Goal: Information Seeking & Learning: Learn about a topic

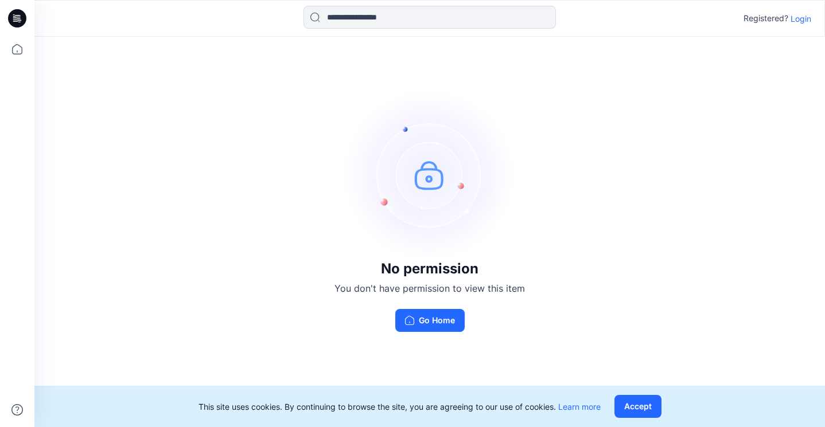
click at [805, 18] on p "Login" at bounding box center [800, 19] width 21 height 12
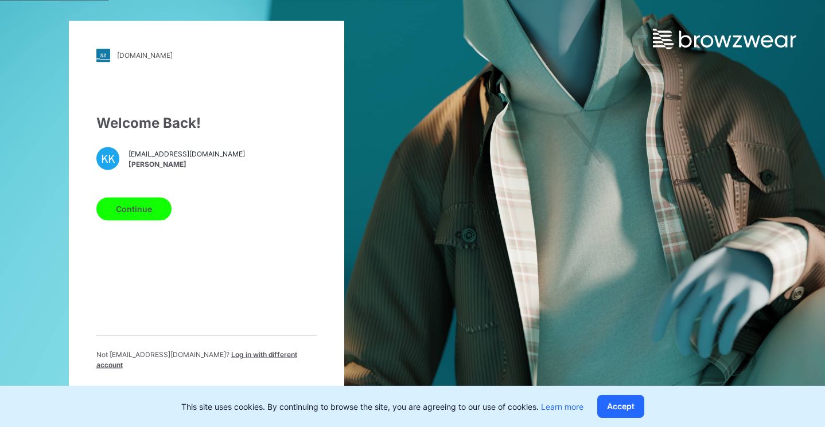
click at [157, 166] on span "[PERSON_NAME]" at bounding box center [186, 164] width 116 height 10
click at [140, 220] on button "Continue" at bounding box center [133, 208] width 75 height 23
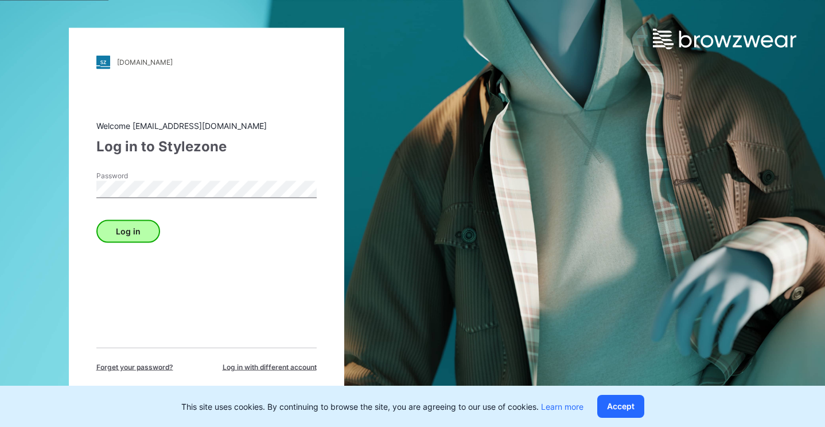
click at [151, 221] on button "Log in" at bounding box center [128, 231] width 64 height 23
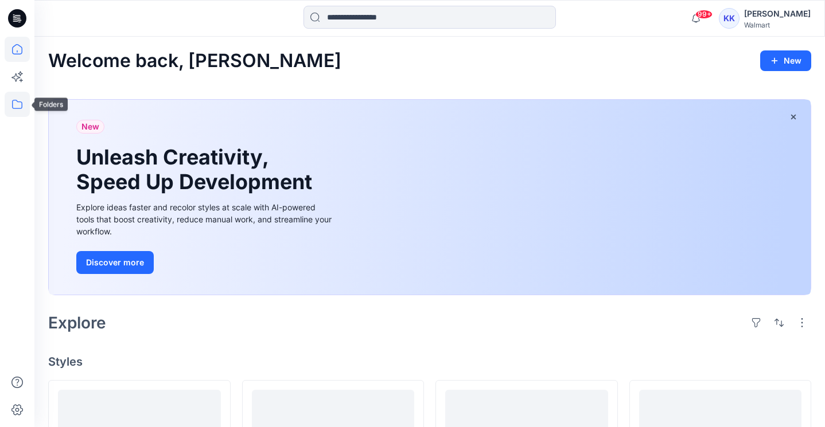
click at [11, 108] on icon at bounding box center [17, 104] width 25 height 25
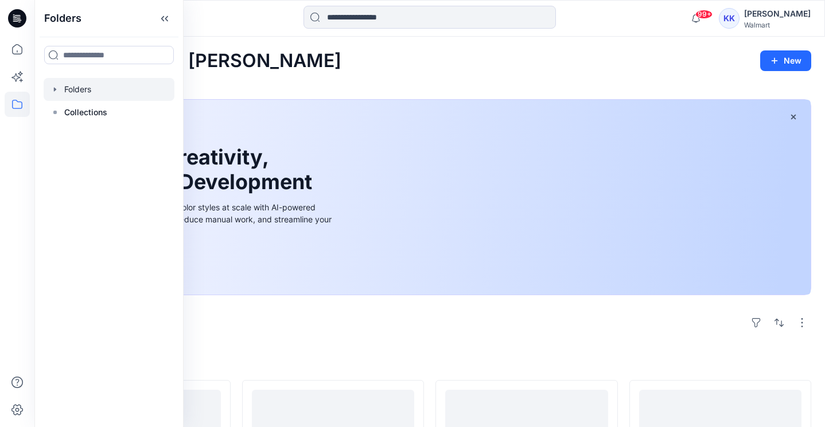
click at [76, 95] on div at bounding box center [109, 89] width 131 height 23
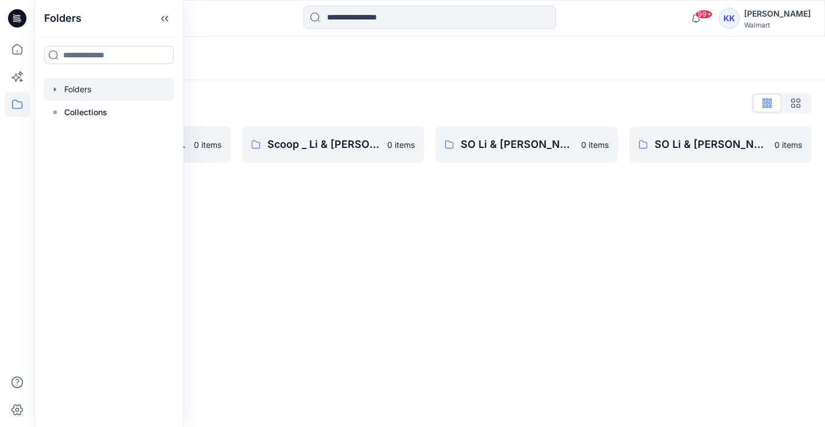
click at [354, 277] on div "Folders Folders List Scoop _ Li & Fung Missy Knit & Woven Tops Dress Bottoms Ou…" at bounding box center [429, 232] width 790 height 391
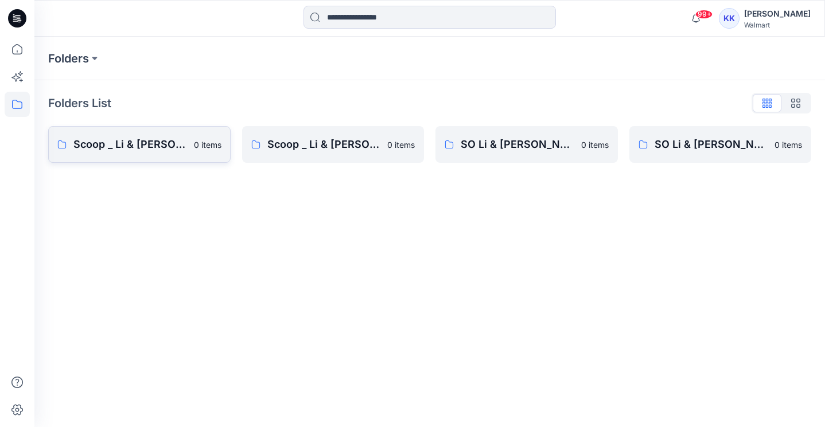
click at [155, 139] on p "Scoop _ Li & [PERSON_NAME] Knit & Woven Tops Dress Bottoms Outerwear" at bounding box center [130, 145] width 114 height 16
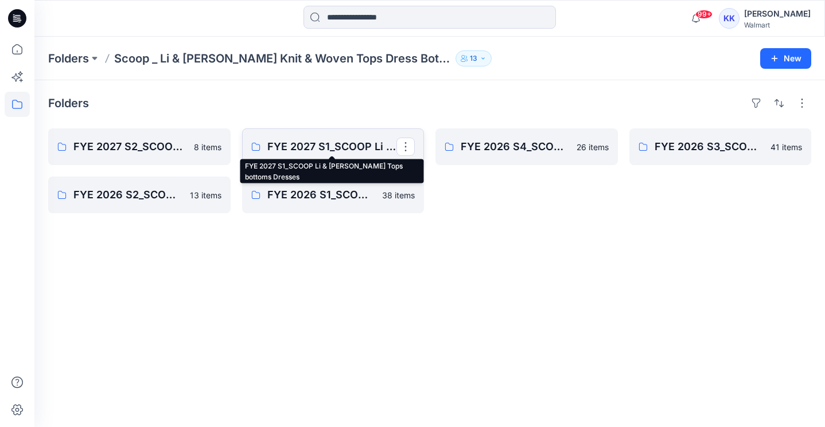
click at [313, 151] on p "FYE 2027 S1_SCOOP Li & [PERSON_NAME] Tops bottoms Dresses" at bounding box center [332, 147] width 130 height 16
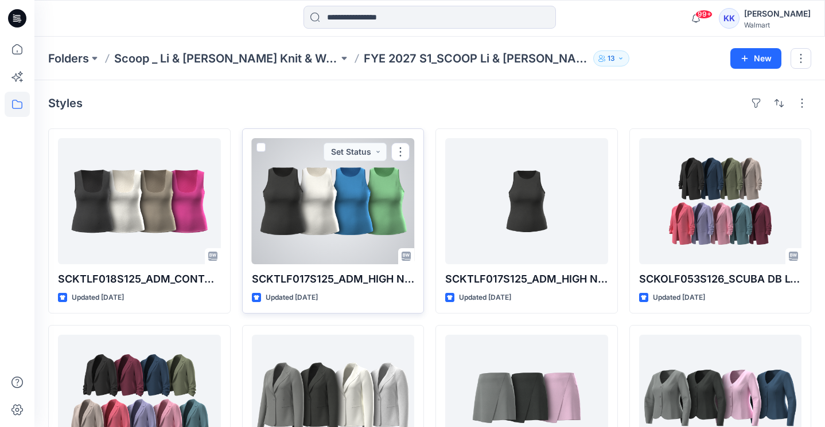
click at [357, 217] on div at bounding box center [333, 201] width 163 height 126
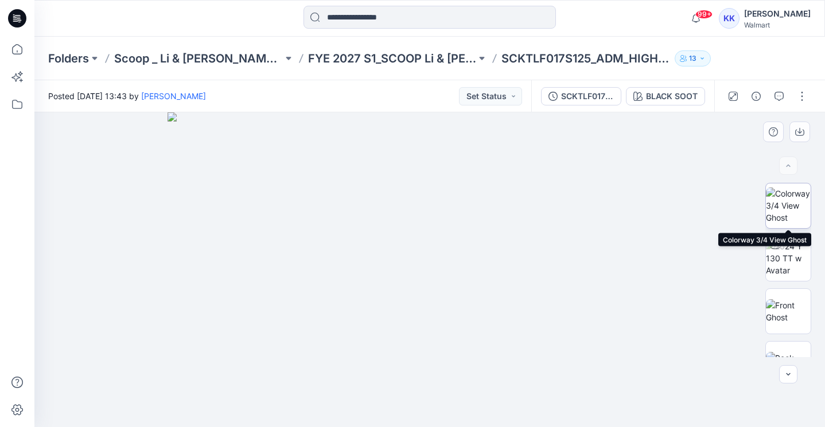
click at [790, 208] on img at bounding box center [788, 206] width 45 height 36
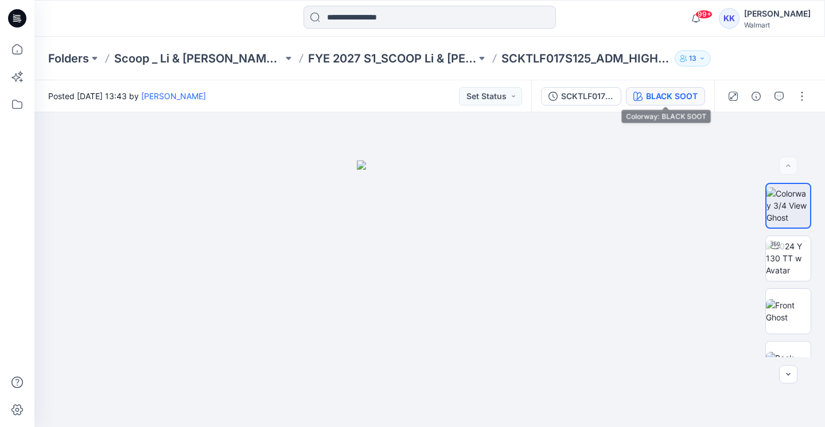
click at [669, 98] on div "BLACK SOOT" at bounding box center [672, 96] width 52 height 13
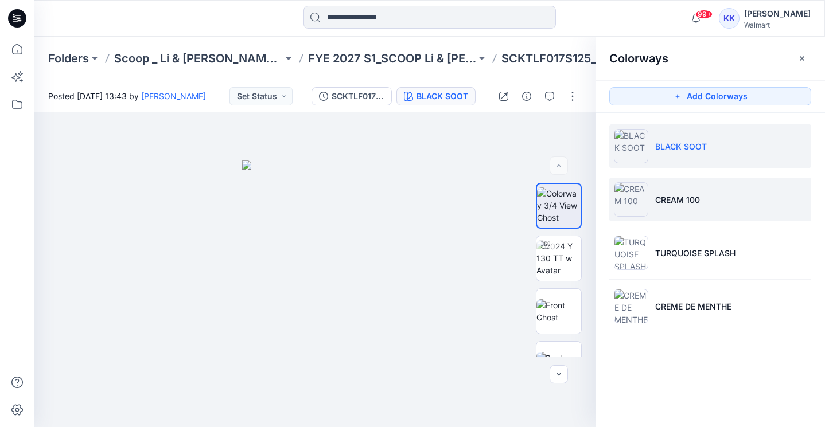
click at [673, 209] on li "CREAM 100" at bounding box center [710, 200] width 202 height 44
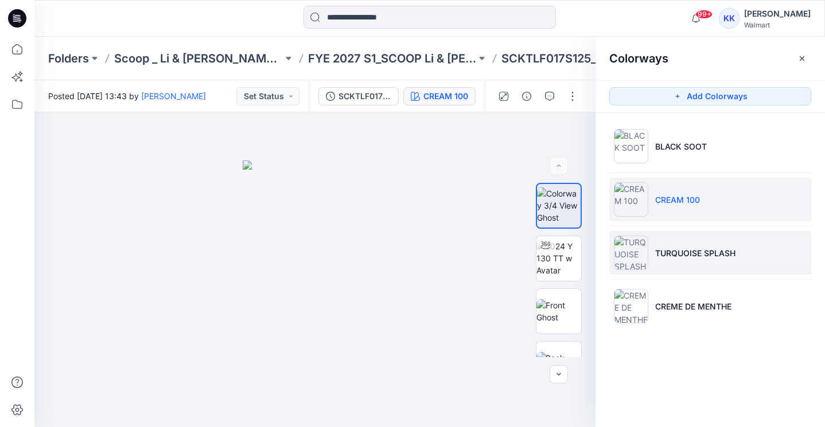
click at [686, 259] on p "TURQUOISE SPLASH" at bounding box center [695, 253] width 80 height 12
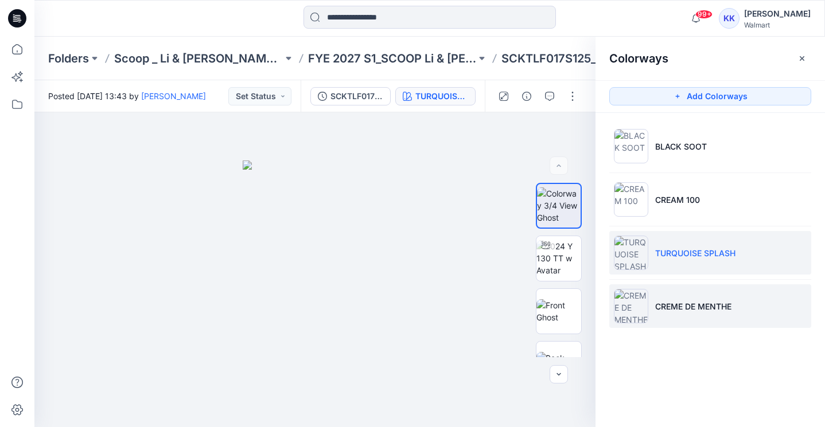
click at [728, 308] on p "CREME DE MENTHE" at bounding box center [693, 307] width 76 height 12
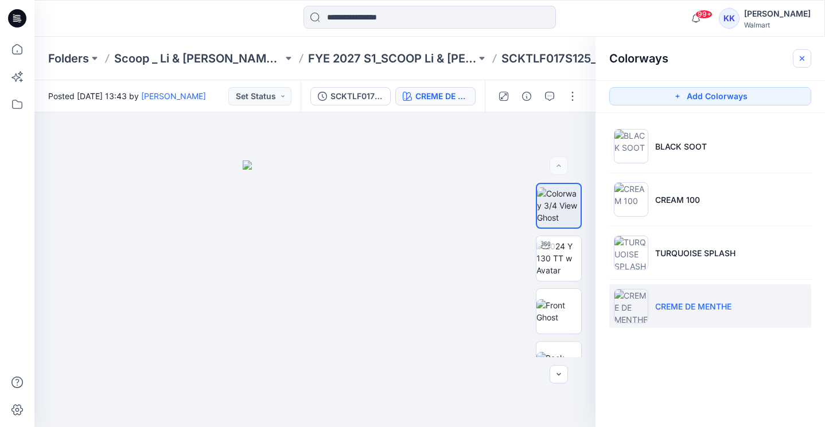
click at [801, 54] on icon "button" at bounding box center [801, 58] width 9 height 9
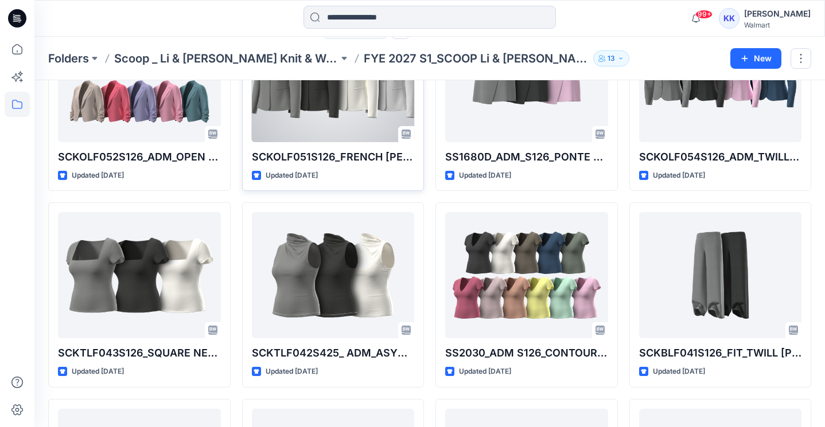
scroll to position [325, 0]
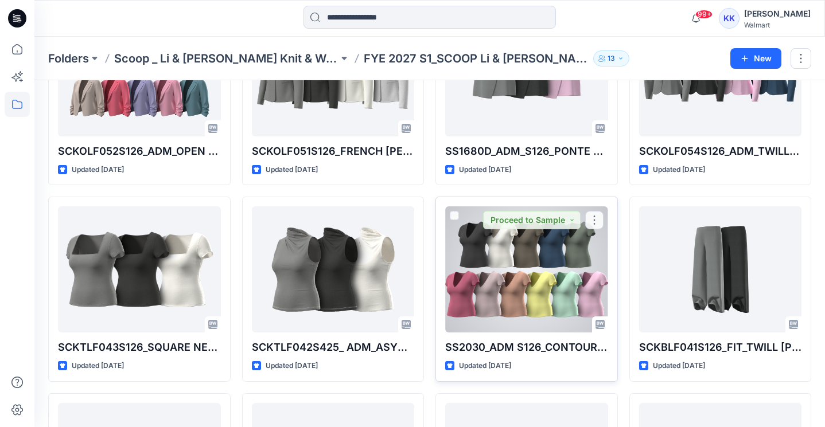
click at [547, 287] on div at bounding box center [526, 270] width 163 height 126
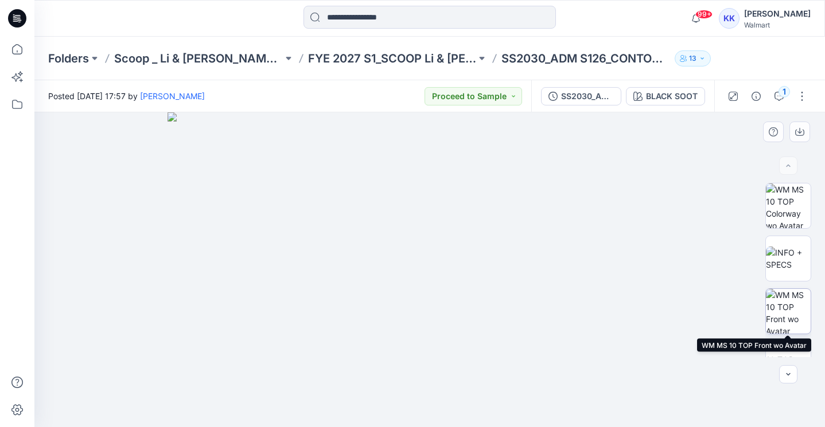
click at [790, 301] on img at bounding box center [788, 311] width 45 height 45
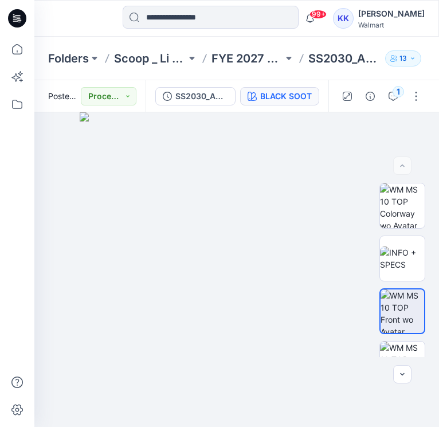
click at [305, 94] on div "BLACK SOOT" at bounding box center [286, 96] width 52 height 13
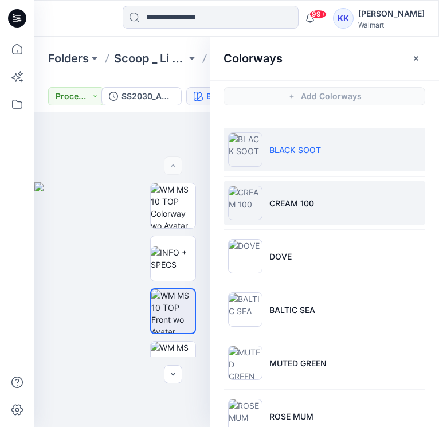
click at [306, 212] on li "CREAM 100" at bounding box center [325, 203] width 202 height 44
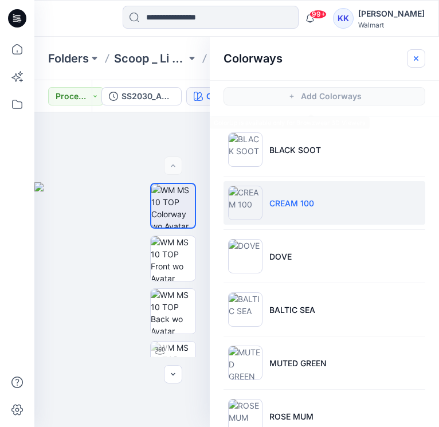
click at [419, 56] on icon "button" at bounding box center [416, 58] width 9 height 9
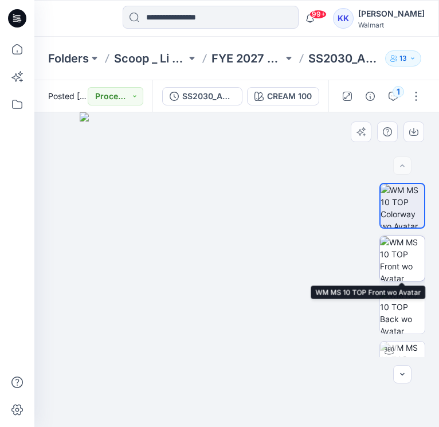
click at [407, 257] on img at bounding box center [402, 258] width 45 height 45
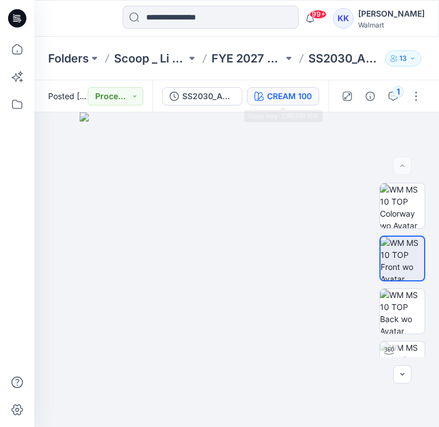
click at [302, 98] on div "CREAM 100" at bounding box center [289, 96] width 45 height 13
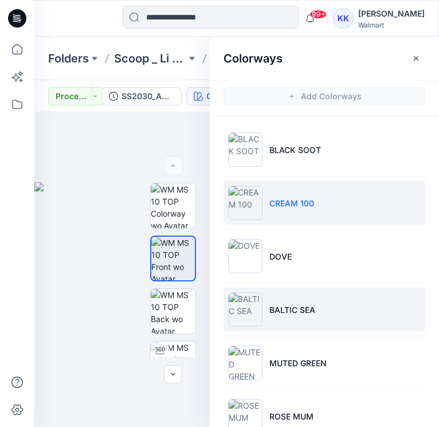
click at [291, 312] on p "BALTIC SEA" at bounding box center [293, 310] width 46 height 12
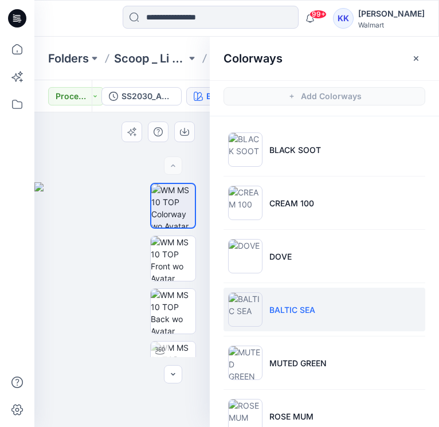
click at [127, 373] on div at bounding box center [122, 269] width 176 height 315
click at [177, 260] on img at bounding box center [173, 258] width 45 height 45
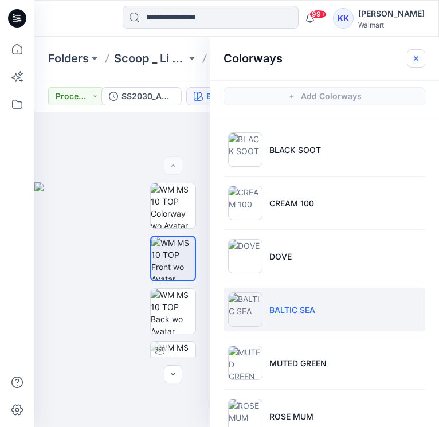
click at [419, 57] on icon "button" at bounding box center [416, 58] width 9 height 9
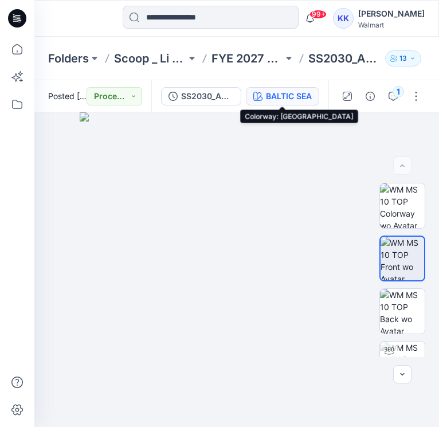
click at [289, 93] on div "BALTIC SEA" at bounding box center [289, 96] width 46 height 13
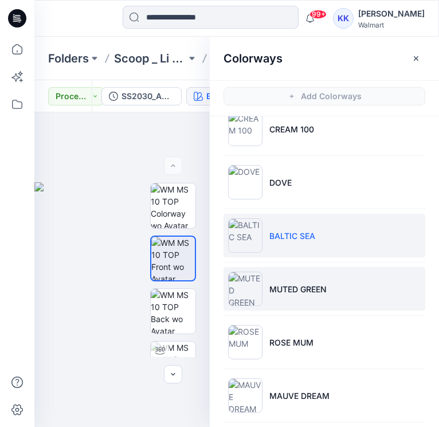
scroll to position [83, 0]
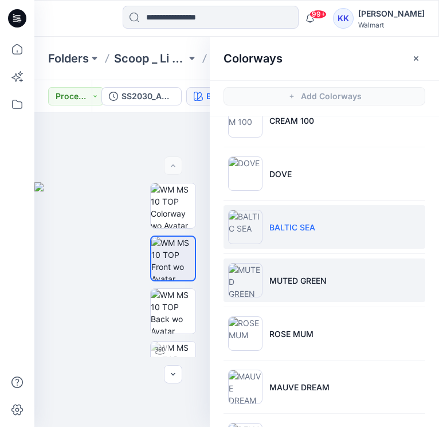
click at [278, 297] on li "MUTED GREEN" at bounding box center [325, 281] width 202 height 44
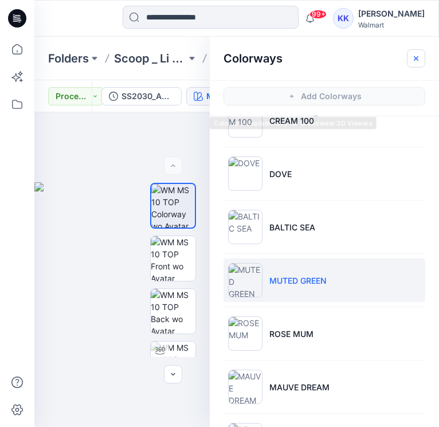
click at [419, 62] on icon "button" at bounding box center [416, 58] width 9 height 9
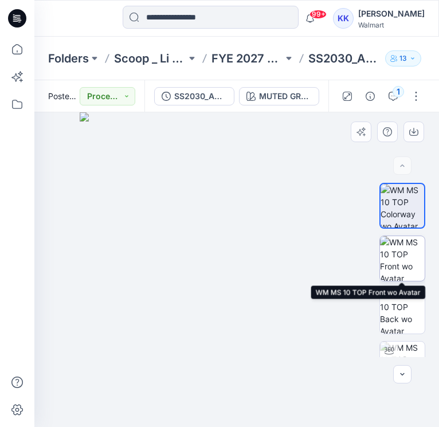
click at [411, 262] on img at bounding box center [402, 258] width 45 height 45
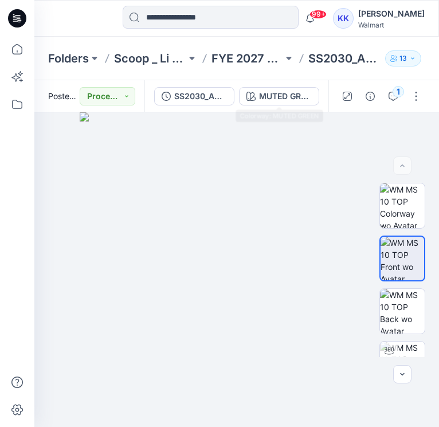
click at [291, 84] on div "SS2030_ADM S126_CONTOUR V NECK MUTED GREEN" at bounding box center [237, 96] width 184 height 32
click at [289, 92] on div "MUTED GREEN" at bounding box center [285, 96] width 53 height 13
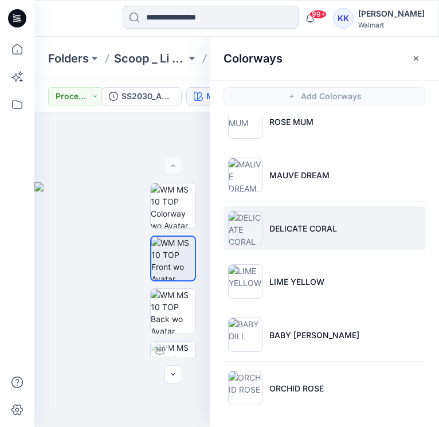
scroll to position [295, 0]
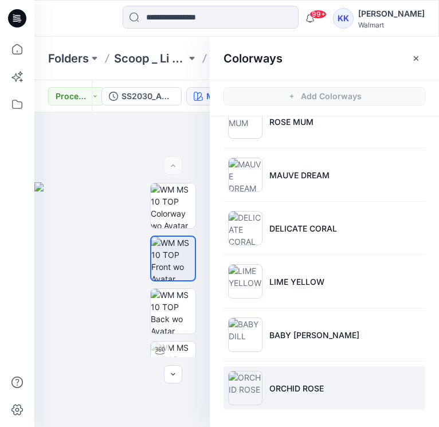
click at [248, 392] on img at bounding box center [245, 388] width 34 height 34
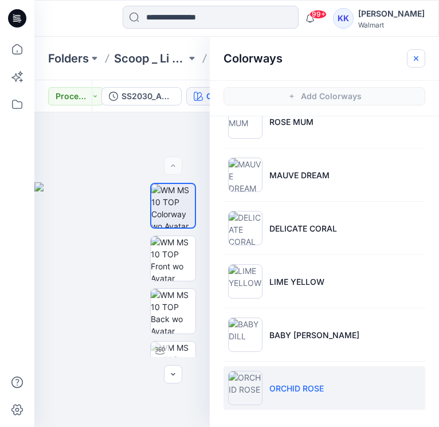
click at [418, 63] on icon "button" at bounding box center [416, 58] width 9 height 9
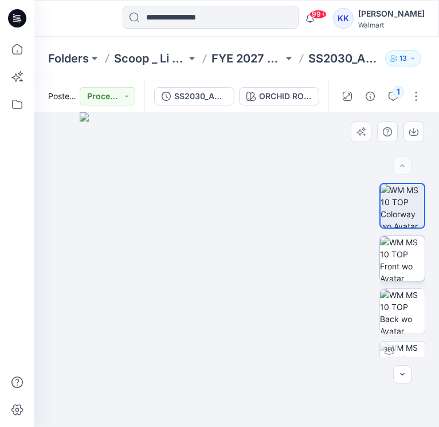
click at [414, 252] on img at bounding box center [402, 258] width 45 height 45
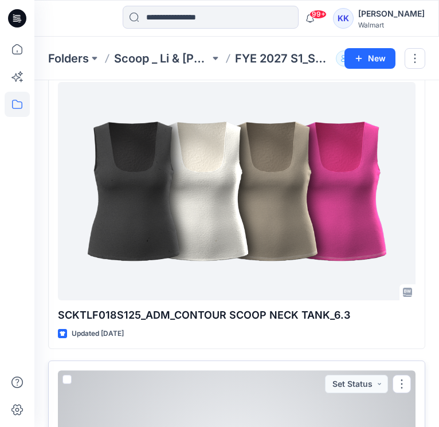
scroll to position [57, 0]
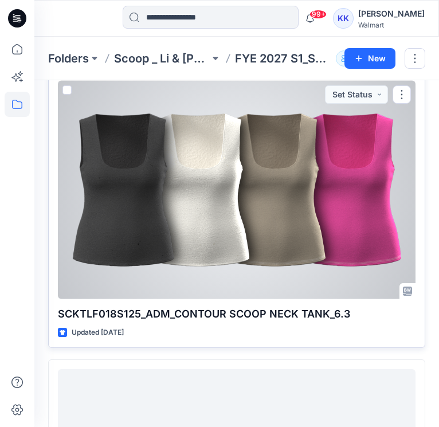
click at [225, 185] on div at bounding box center [237, 190] width 358 height 219
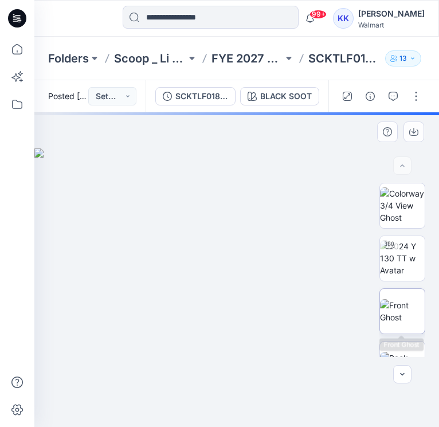
click at [405, 318] on img at bounding box center [402, 311] width 45 height 24
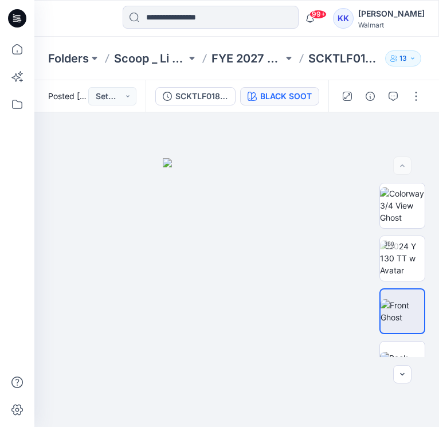
click at [294, 100] on div "BLACK SOOT" at bounding box center [286, 96] width 52 height 13
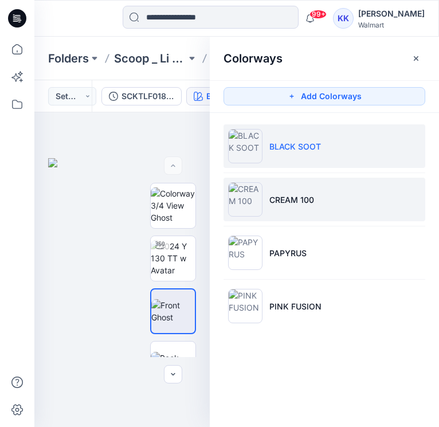
click at [285, 201] on p "CREAM 100" at bounding box center [292, 200] width 45 height 12
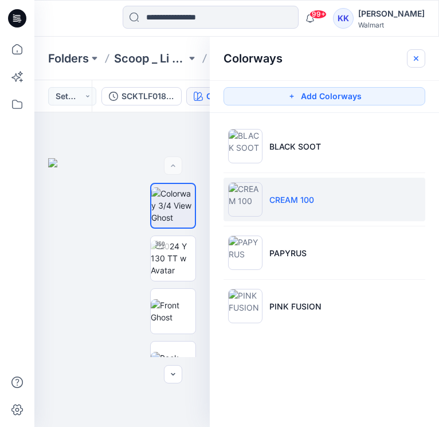
click at [418, 59] on icon "button" at bounding box center [416, 58] width 9 height 9
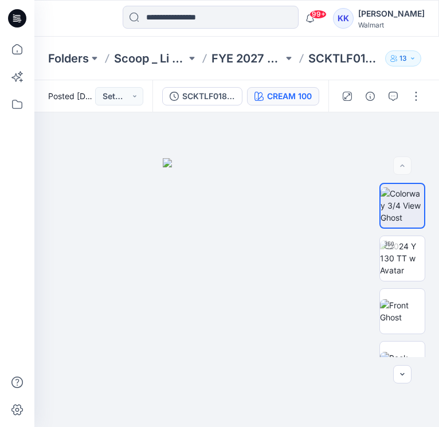
click at [279, 96] on div "CREAM 100" at bounding box center [289, 96] width 45 height 13
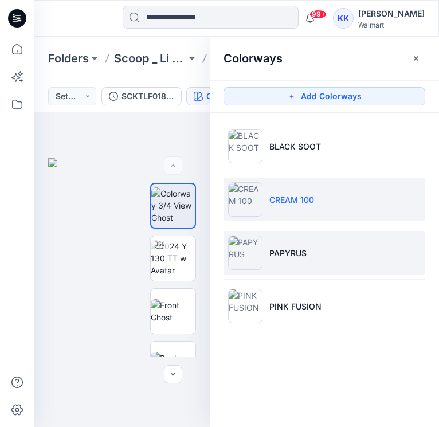
click at [293, 248] on p "PAPYRUS" at bounding box center [288, 253] width 37 height 12
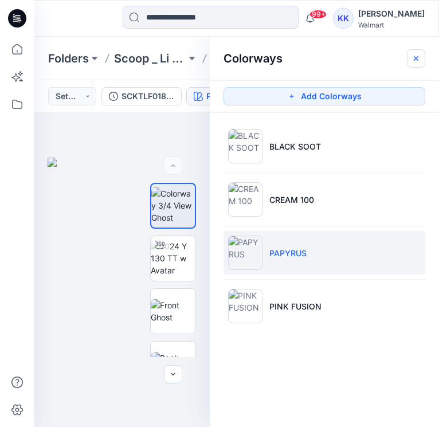
click at [412, 59] on icon "button" at bounding box center [416, 58] width 9 height 9
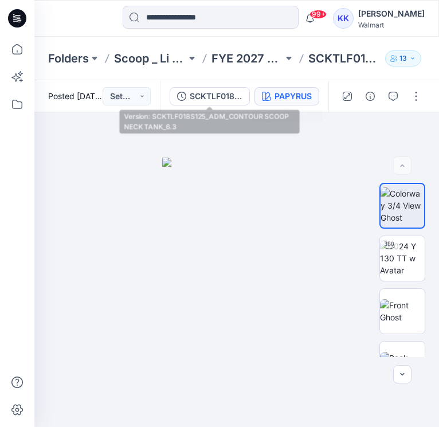
click at [283, 100] on div "PAPYRUS" at bounding box center [293, 96] width 37 height 13
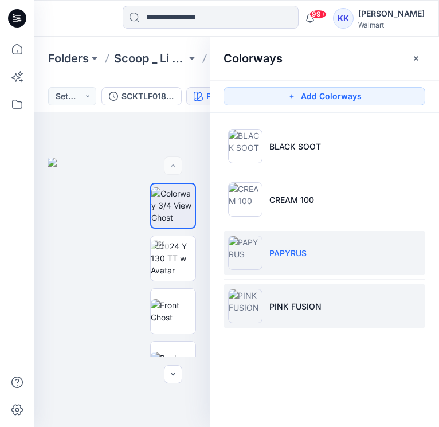
click at [286, 307] on p "PINK FUSION" at bounding box center [296, 307] width 52 height 12
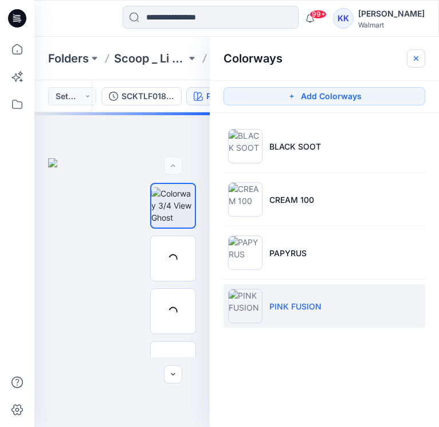
click at [418, 56] on icon "button" at bounding box center [416, 58] width 9 height 9
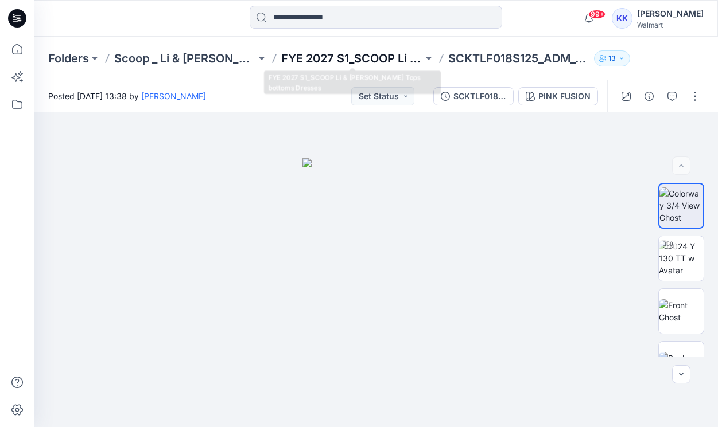
click at [352, 60] on p "FYE 2027 S1_SCOOP Li & [PERSON_NAME] Tops bottoms Dresses" at bounding box center [352, 58] width 142 height 16
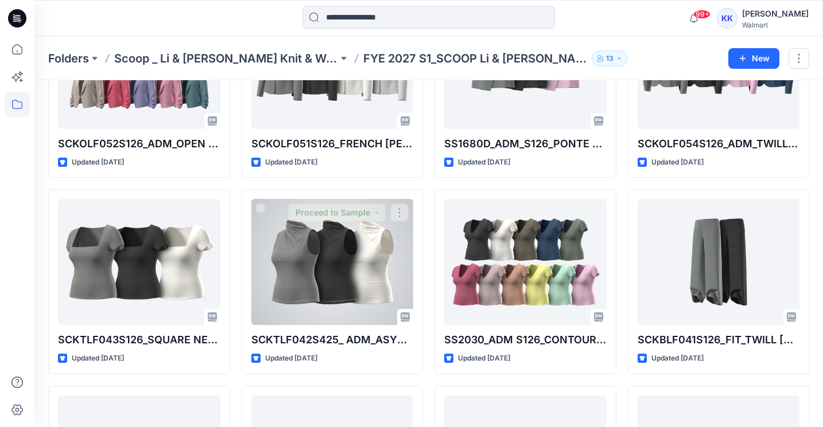
scroll to position [332, 0]
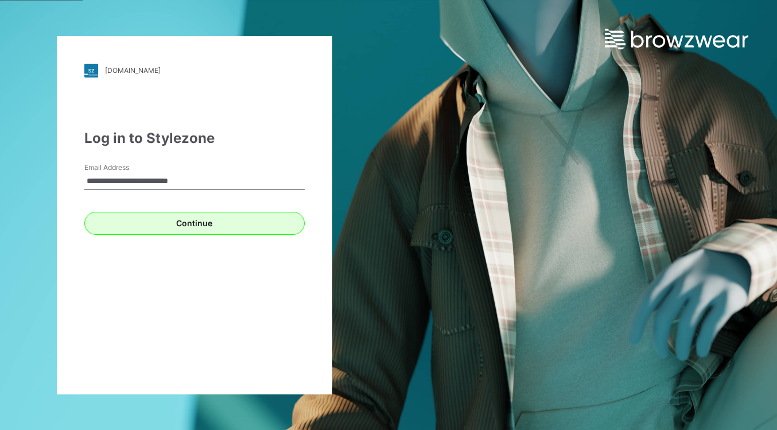
click at [173, 218] on button "Continue" at bounding box center [194, 223] width 220 height 23
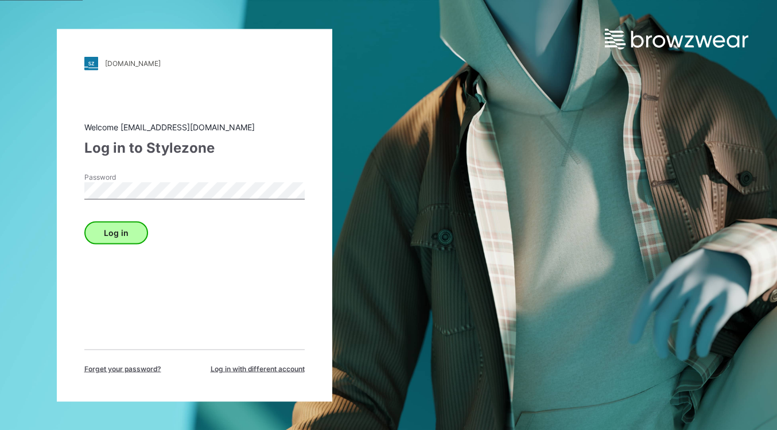
click at [114, 227] on button "Log in" at bounding box center [116, 232] width 64 height 23
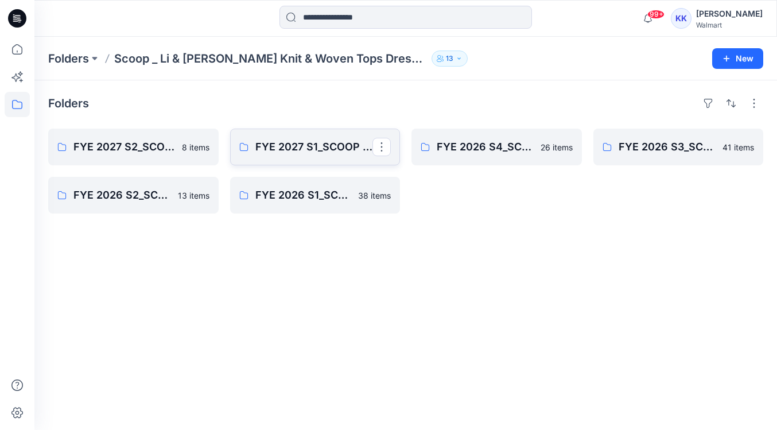
click at [324, 151] on p "FYE 2027 S1_SCOOP Li & [PERSON_NAME] Tops bottoms Dresses" at bounding box center [314, 147] width 118 height 16
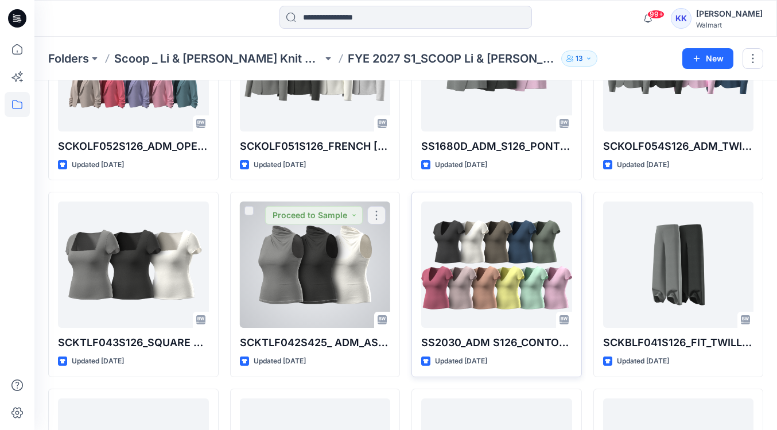
scroll to position [329, 0]
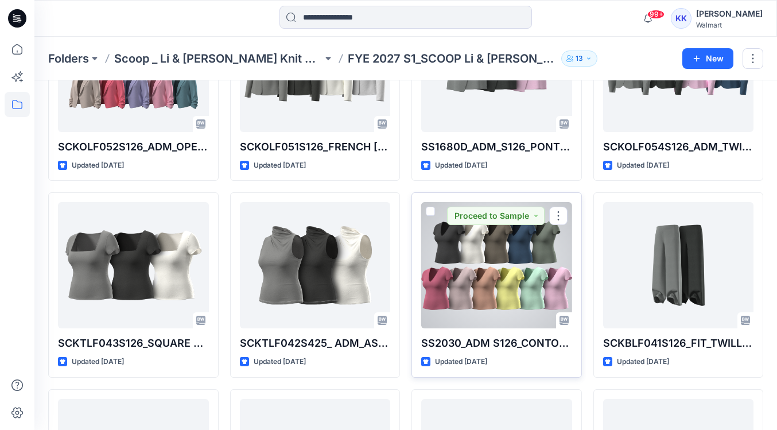
click at [475, 309] on div at bounding box center [496, 265] width 151 height 126
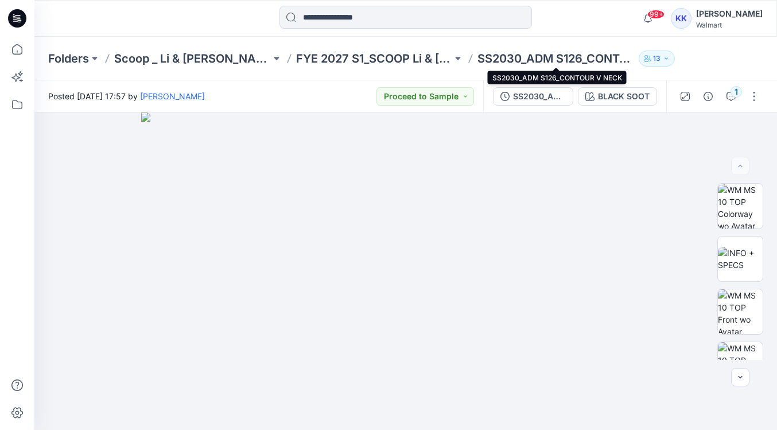
click at [554, 54] on p "SS2030_ADM S126_CONTOUR V NECK" at bounding box center [555, 58] width 157 height 16
click at [527, 57] on p "SS2030_ADM S126_CONTOUR V NECK" at bounding box center [555, 58] width 157 height 16
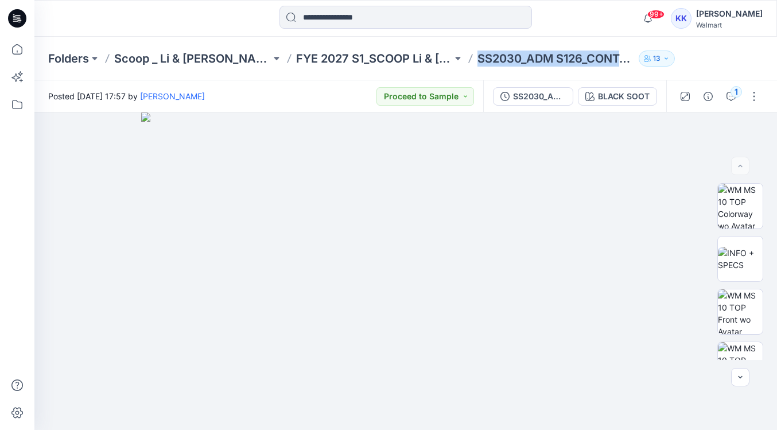
click at [527, 57] on p "SS2030_ADM S126_CONTOUR V NECK" at bounding box center [555, 58] width 157 height 16
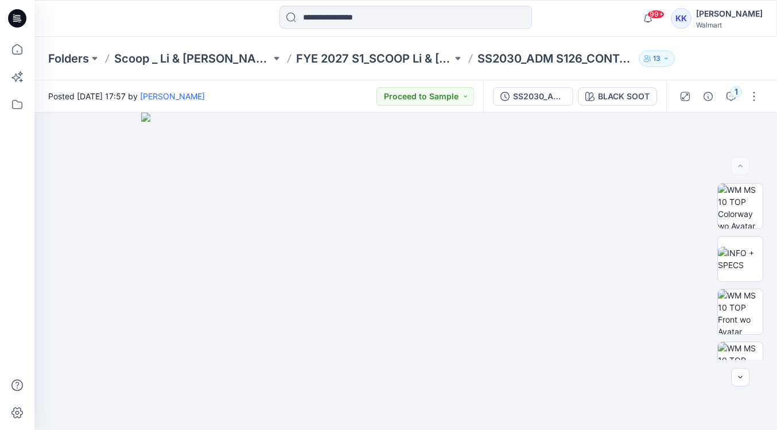
click at [578, 57] on p "SS2030_ADM S126_CONTOUR V NECK" at bounding box center [555, 58] width 157 height 16
click at [626, 61] on p "SS2030_ADM S126_CONTOUR V NECK" at bounding box center [555, 58] width 157 height 16
click at [607, 59] on p "SS2030_ADM S126_CONTOUR V NECK" at bounding box center [555, 58] width 157 height 16
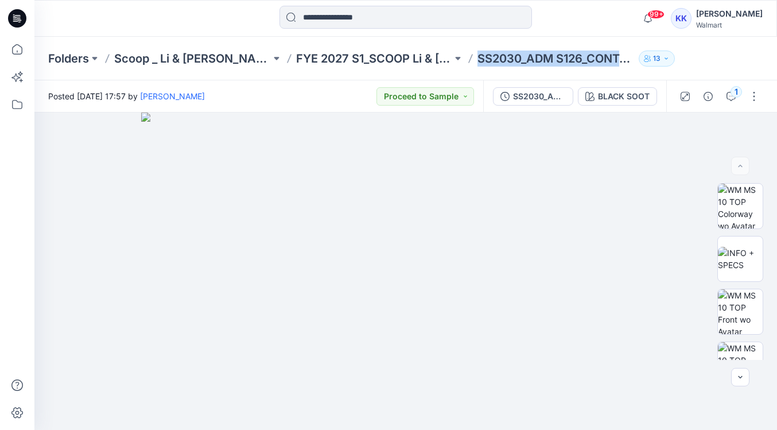
drag, startPoint x: 2, startPoint y: 204, endPoint x: 744, endPoint y: 71, distance: 754.2
click at [744, 71] on div "Folders Scoop _ Li & Fung Missy Knit & Woven Tops Dress Bottoms Outerwear FYE 2…" at bounding box center [405, 59] width 742 height 44
drag, startPoint x: 10, startPoint y: 282, endPoint x: 751, endPoint y: 50, distance: 776.9
click at [751, 50] on div "Folders Scoop _ Li & Fung Missy Knit & Woven Tops Dress Bottoms Outerwear FYE 2…" at bounding box center [405, 59] width 742 height 44
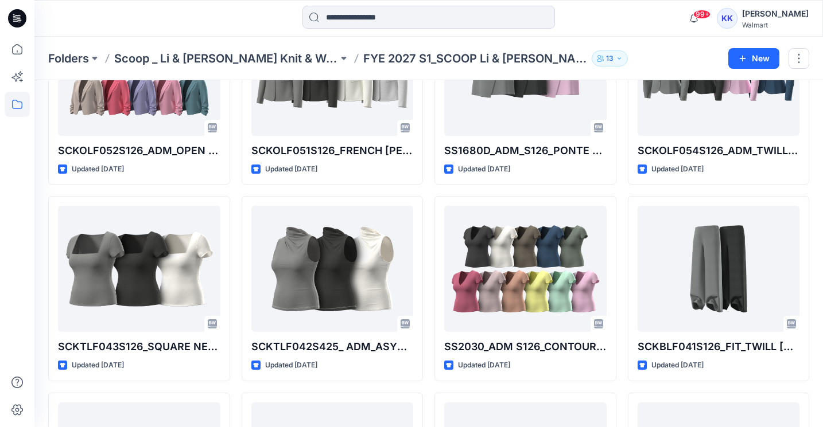
scroll to position [314, 0]
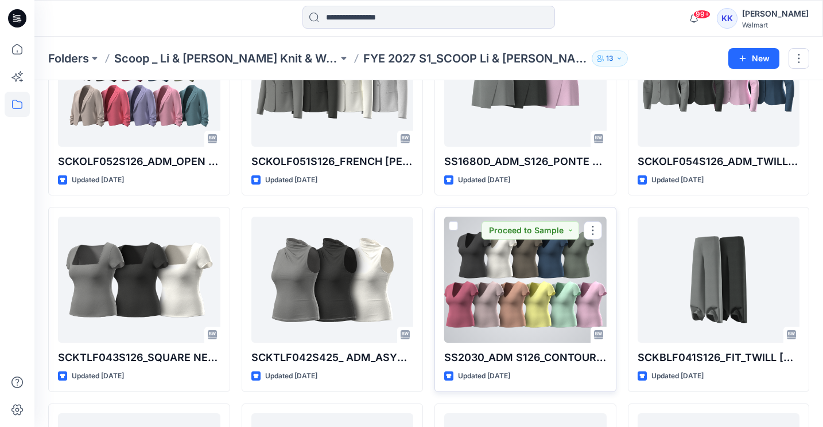
click at [512, 290] on div at bounding box center [525, 280] width 162 height 126
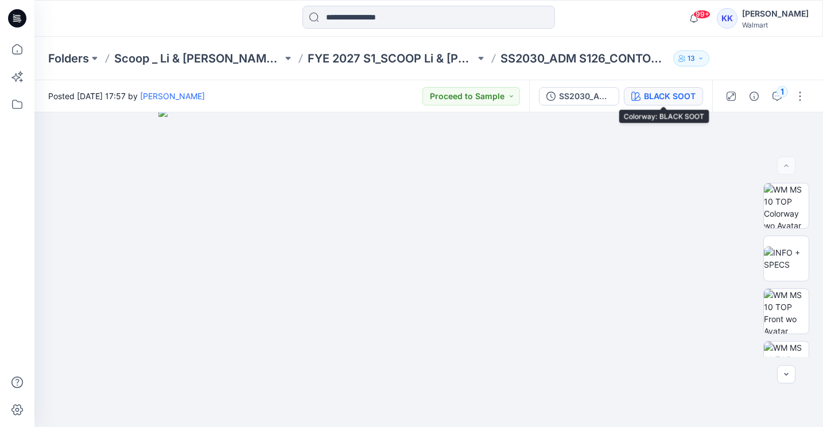
click at [681, 99] on div "BLACK SOOT" at bounding box center [670, 96] width 52 height 13
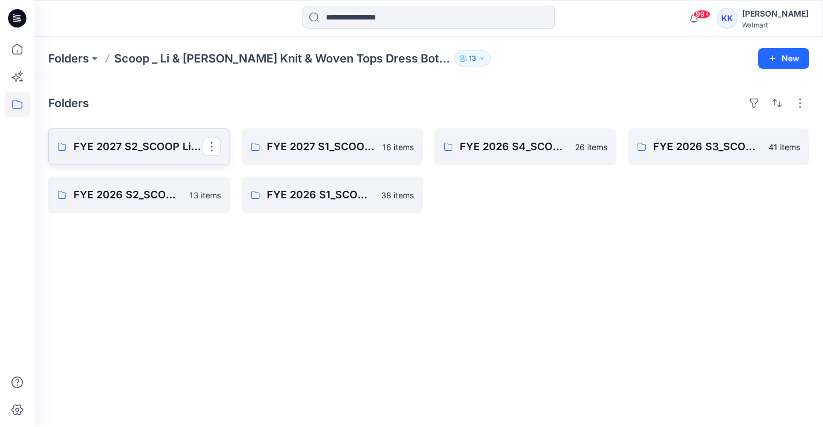
click at [137, 155] on link "FYE 2027 S2_SCOOP Li & [PERSON_NAME] Tops Bottoms Dresses" at bounding box center [139, 146] width 182 height 37
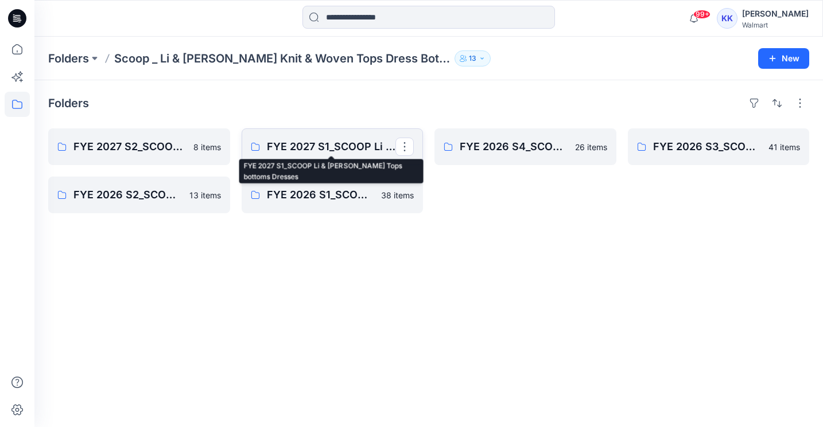
click at [320, 141] on p "FYE 2027 S1_SCOOP Li & [PERSON_NAME] Tops bottoms Dresses" at bounding box center [331, 147] width 129 height 16
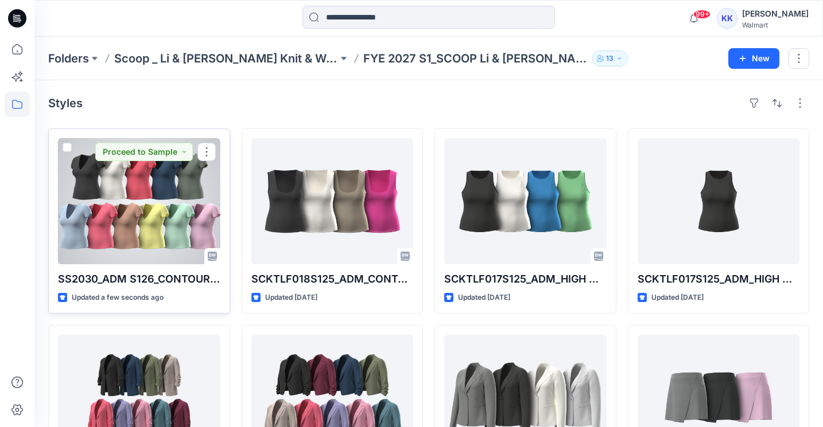
click at [191, 224] on div at bounding box center [139, 201] width 162 height 126
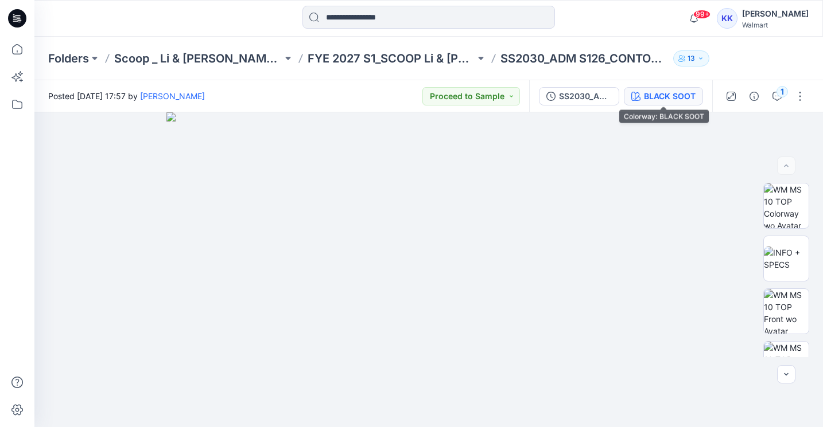
click at [656, 100] on div "BLACK SOOT" at bounding box center [670, 96] width 52 height 13
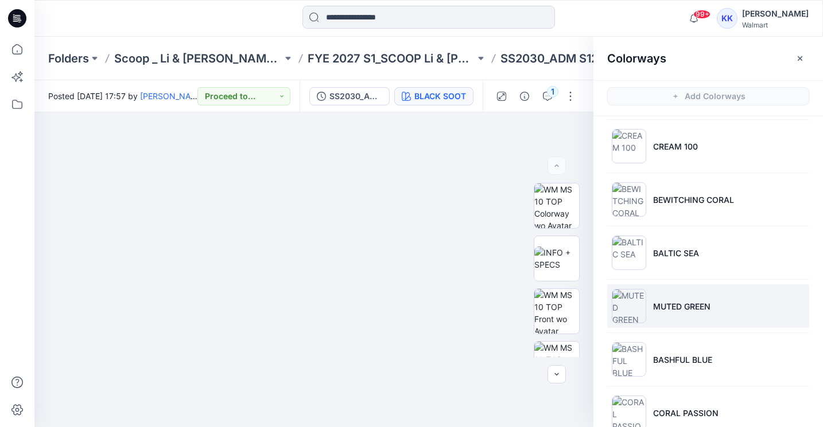
scroll to position [63, 0]
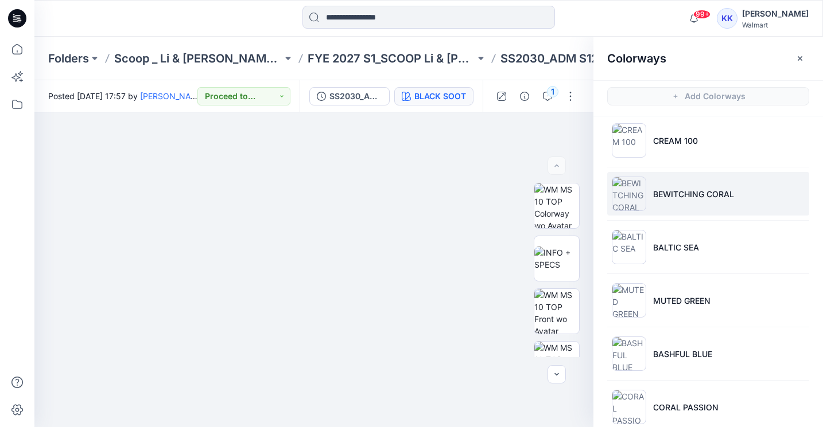
click at [626, 186] on img at bounding box center [629, 194] width 34 height 34
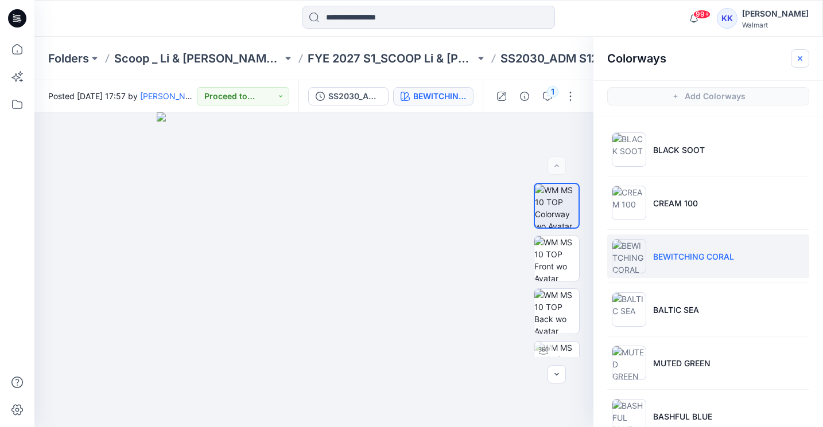
scroll to position [0, 0]
click at [799, 59] on icon "button" at bounding box center [799, 58] width 5 height 5
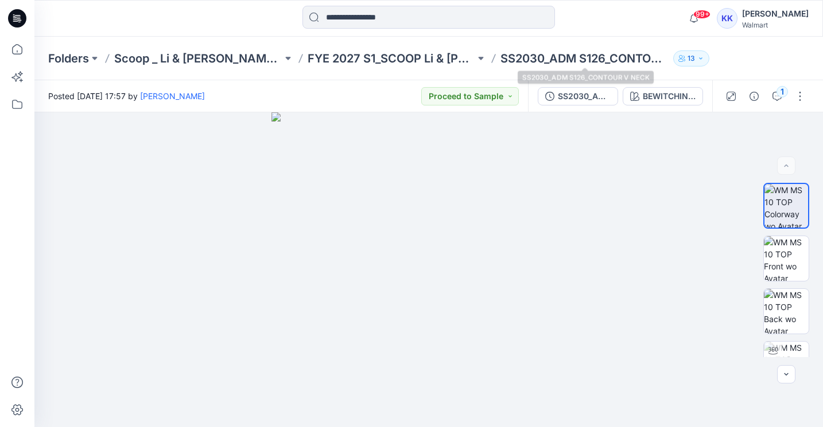
click at [599, 61] on p "SS2030_ADM S126_CONTOUR V NECK" at bounding box center [584, 58] width 168 height 16
click at [794, 87] on button "button" at bounding box center [799, 96] width 18 height 18
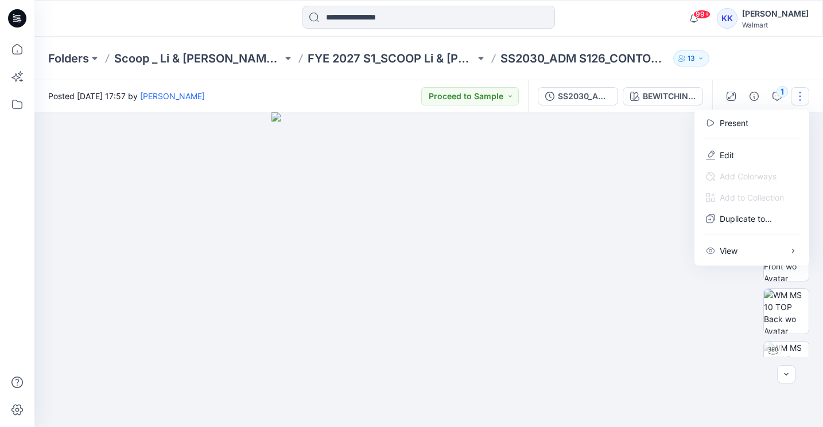
click at [636, 164] on div at bounding box center [428, 269] width 788 height 315
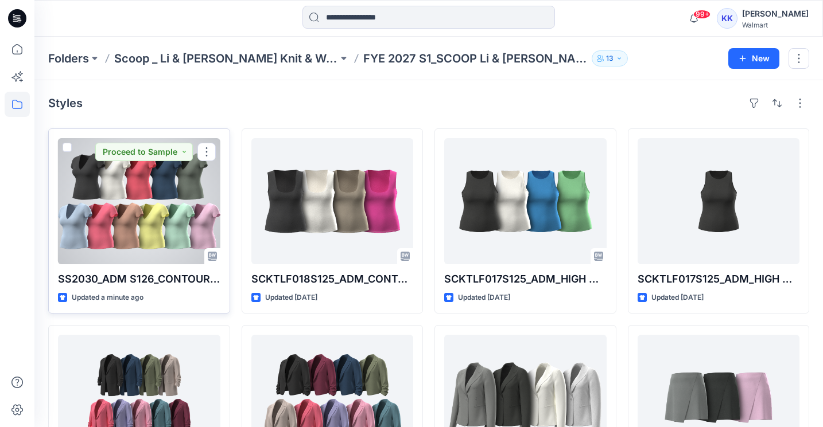
click at [164, 215] on div at bounding box center [139, 201] width 162 height 126
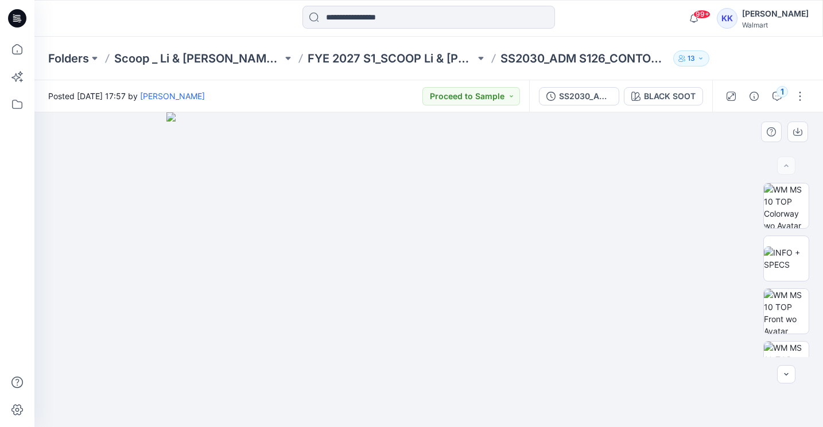
click at [412, 246] on img at bounding box center [428, 269] width 525 height 315
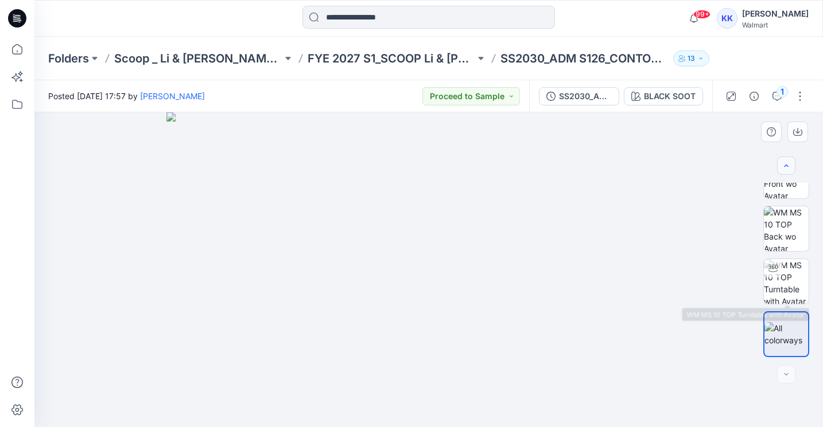
scroll to position [346, 0]
click at [799, 132] on icon "button" at bounding box center [797, 131] width 5 height 6
click at [796, 98] on button "button" at bounding box center [799, 96] width 18 height 18
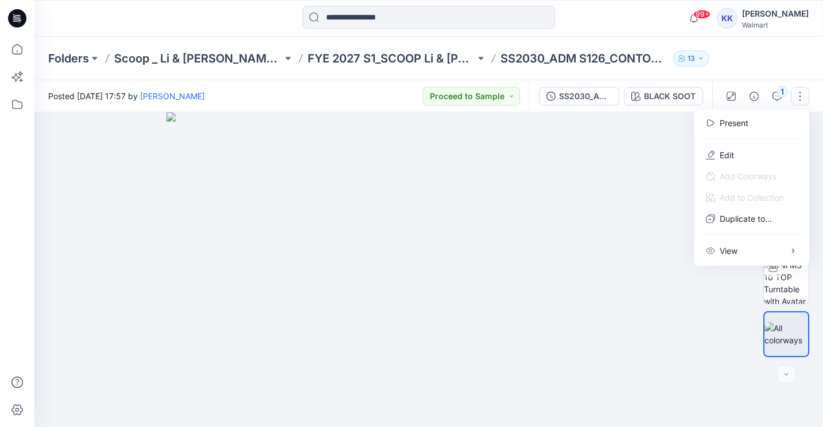
click at [644, 162] on img at bounding box center [428, 269] width 525 height 315
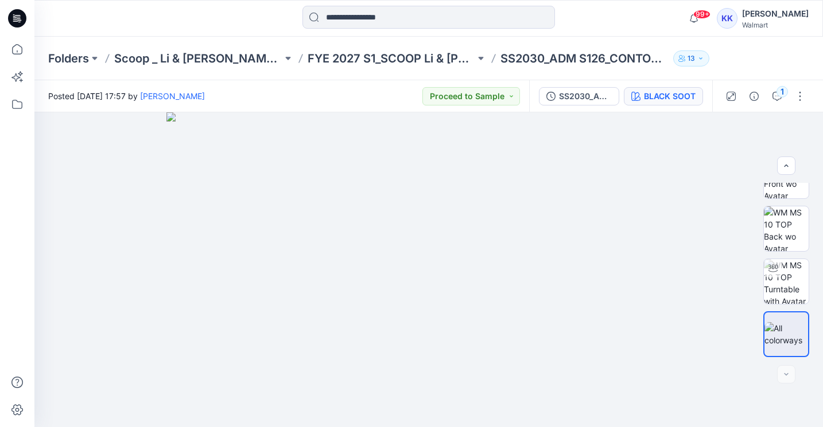
click at [659, 100] on div "BLACK SOOT" at bounding box center [670, 96] width 52 height 13
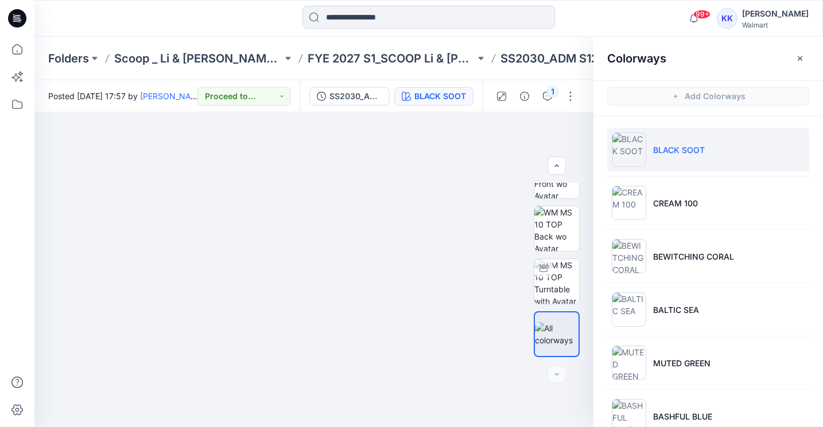
scroll to position [0, 0]
click at [562, 58] on p "SS2030_ADM S126_CONTOUR V NECK" at bounding box center [584, 58] width 168 height 16
click at [563, 127] on button "button" at bounding box center [568, 132] width 21 height 21
click at [414, 97] on button "BLACK SOOT" at bounding box center [433, 96] width 79 height 18
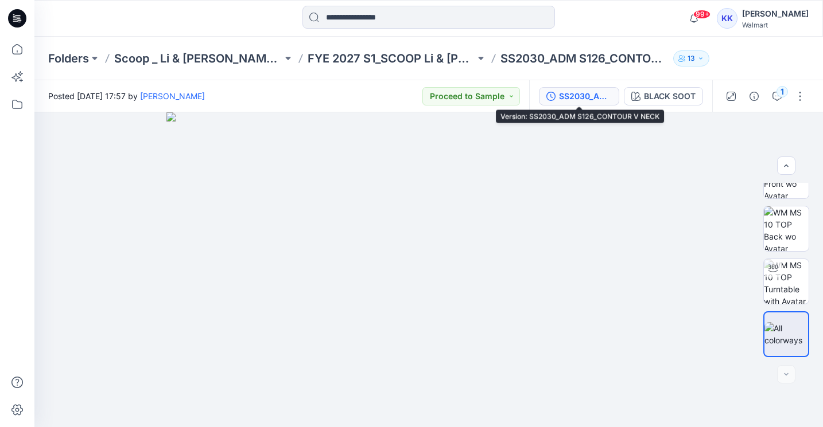
click at [580, 98] on div "SS2030_ADM S126_CONTOUR V NECK" at bounding box center [585, 96] width 53 height 13
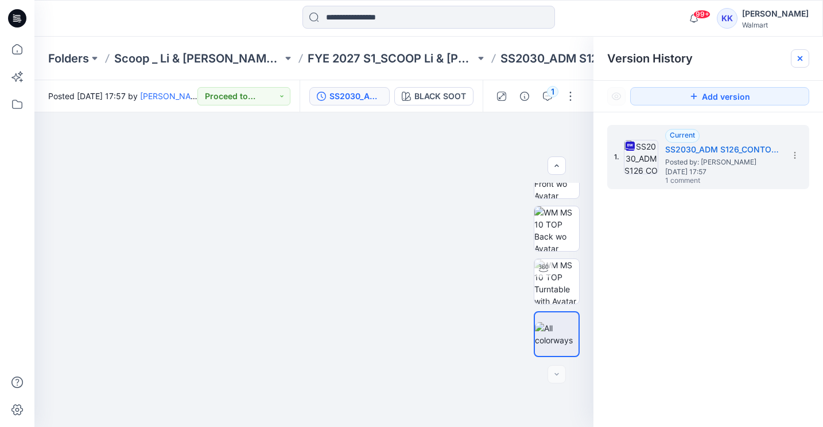
click at [800, 61] on icon at bounding box center [799, 58] width 9 height 9
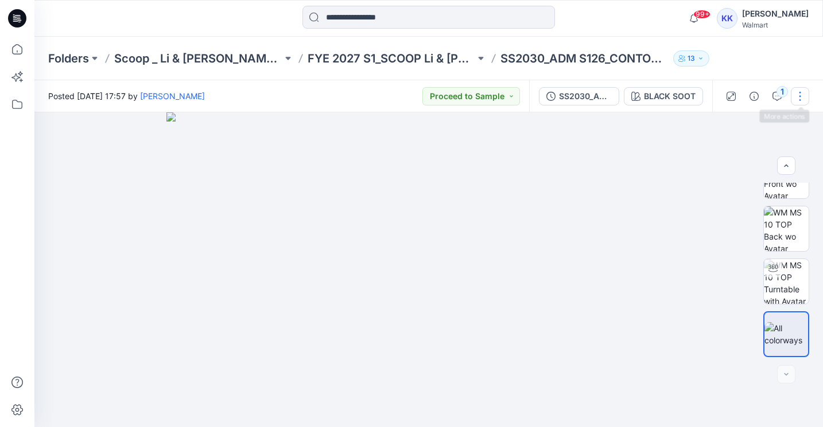
click at [796, 96] on button "button" at bounding box center [799, 96] width 18 height 18
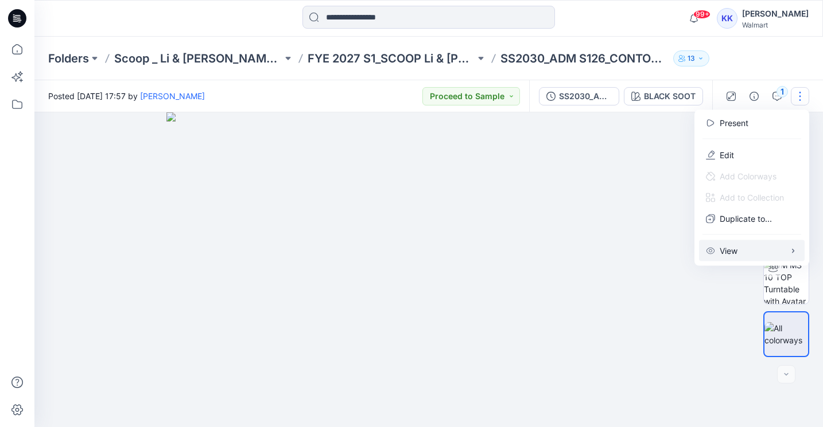
click at [729, 254] on p "View" at bounding box center [728, 251] width 18 height 12
click at [643, 352] on img at bounding box center [428, 269] width 525 height 315
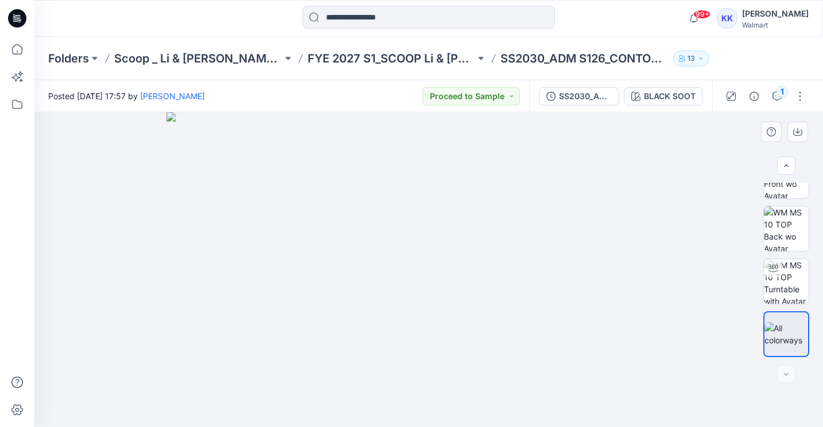
click at [485, 276] on img at bounding box center [428, 269] width 525 height 315
click at [617, 56] on p "SS2030_ADM S126_CONTOUR V NECK" at bounding box center [584, 58] width 168 height 16
click at [700, 62] on button "13" at bounding box center [691, 58] width 36 height 16
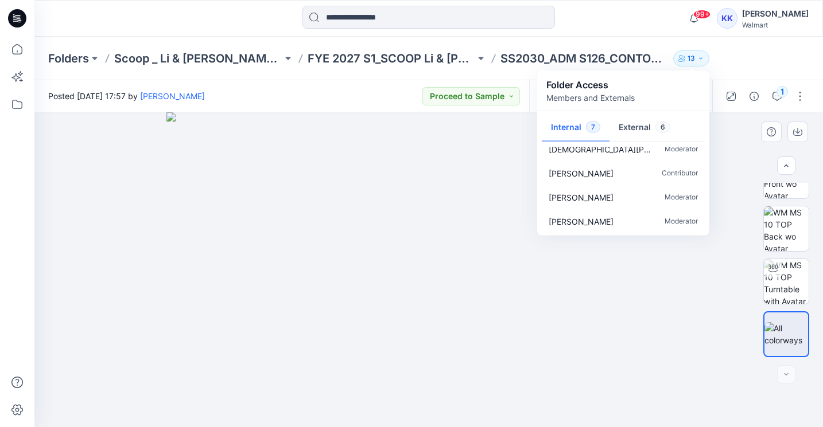
scroll to position [83, 0]
click at [662, 338] on img at bounding box center [428, 269] width 525 height 315
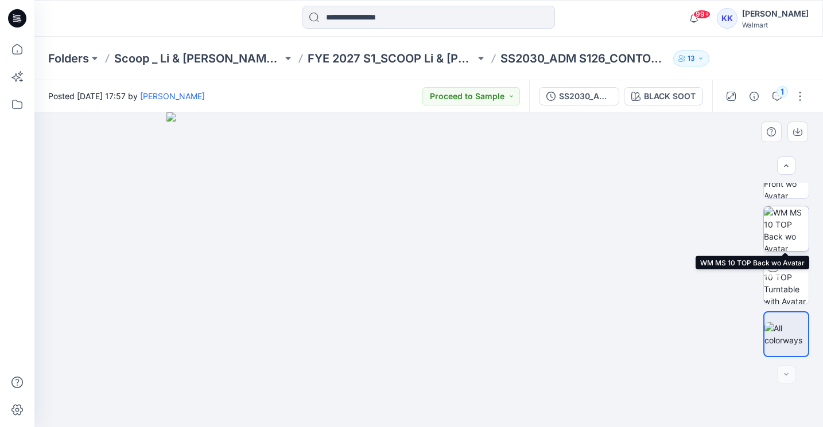
click at [794, 229] on img at bounding box center [786, 229] width 45 height 45
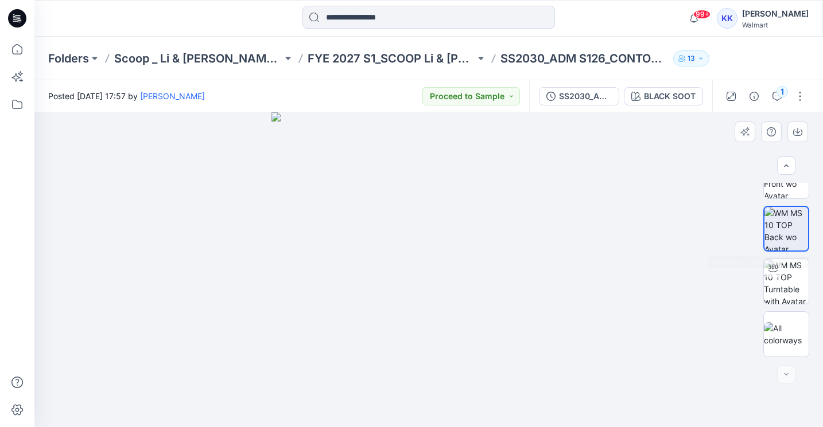
scroll to position [228, 0]
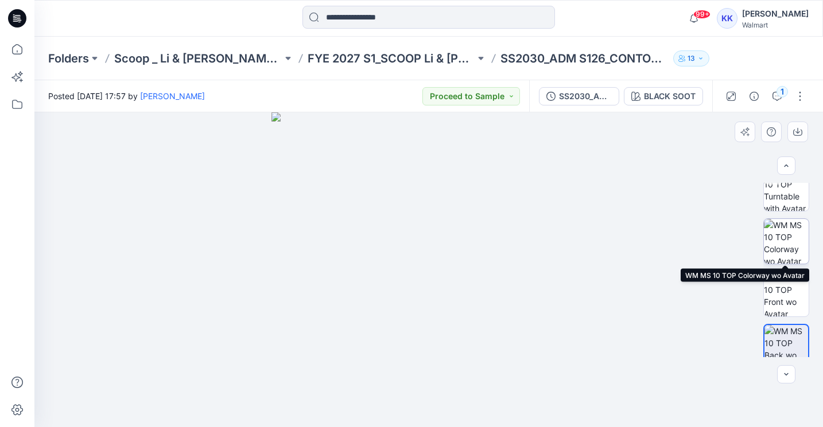
click at [788, 243] on img at bounding box center [786, 241] width 45 height 45
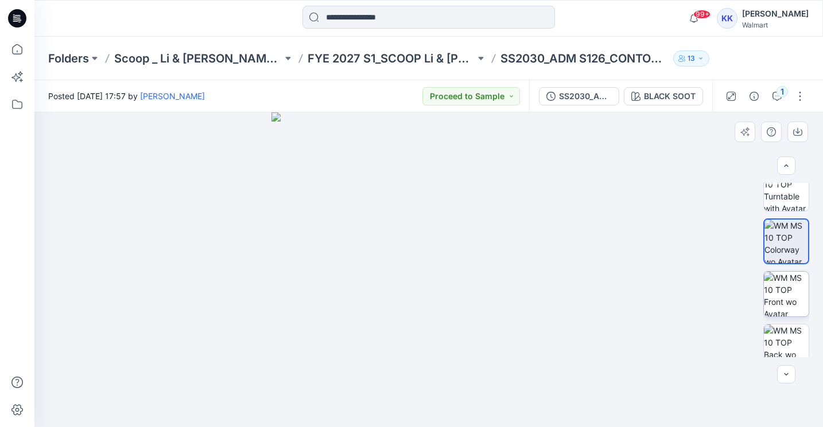
click at [787, 285] on img at bounding box center [786, 294] width 45 height 45
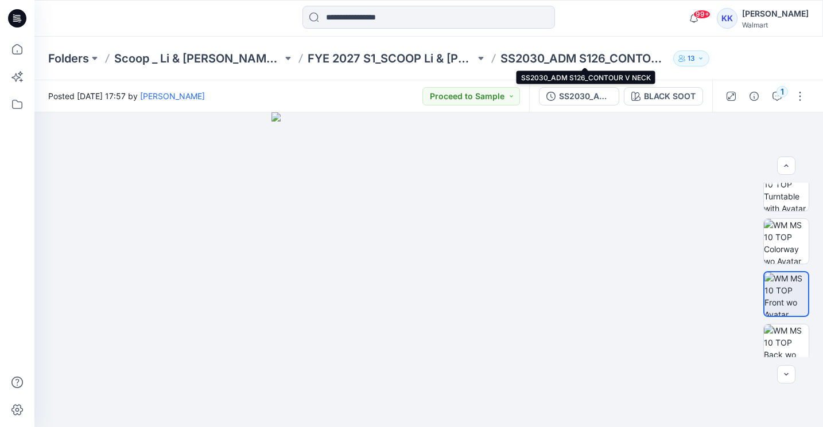
click at [571, 57] on p "SS2030_ADM S126_CONTOUR V NECK" at bounding box center [584, 58] width 168 height 16
click at [799, 99] on button "button" at bounding box center [799, 96] width 18 height 18
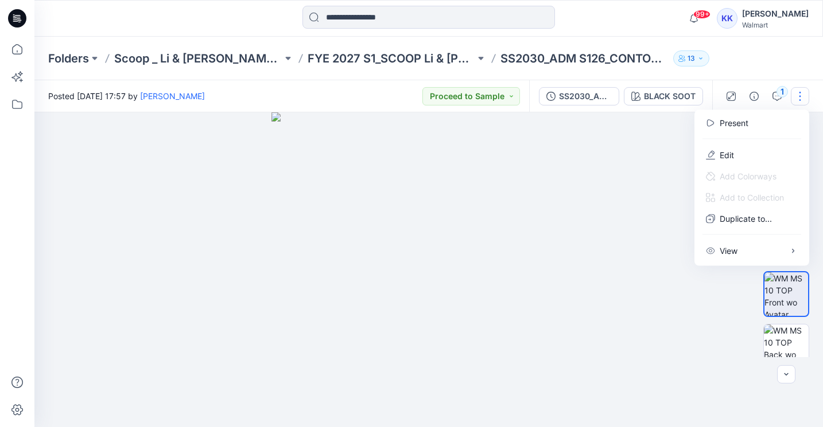
click at [616, 144] on div at bounding box center [428, 269] width 788 height 315
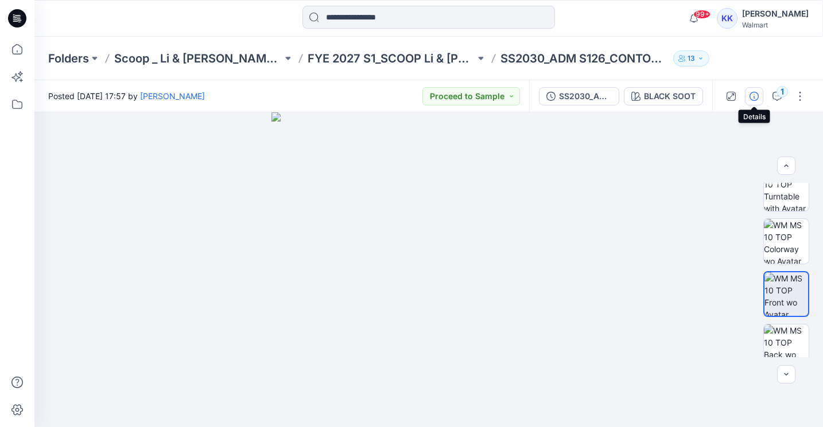
click at [749, 94] on icon "button" at bounding box center [753, 96] width 9 height 9
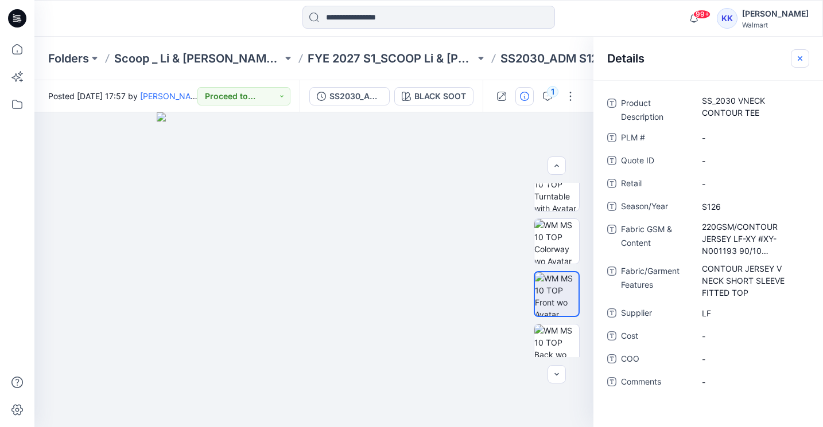
click at [796, 63] on icon "button" at bounding box center [799, 58] width 9 height 9
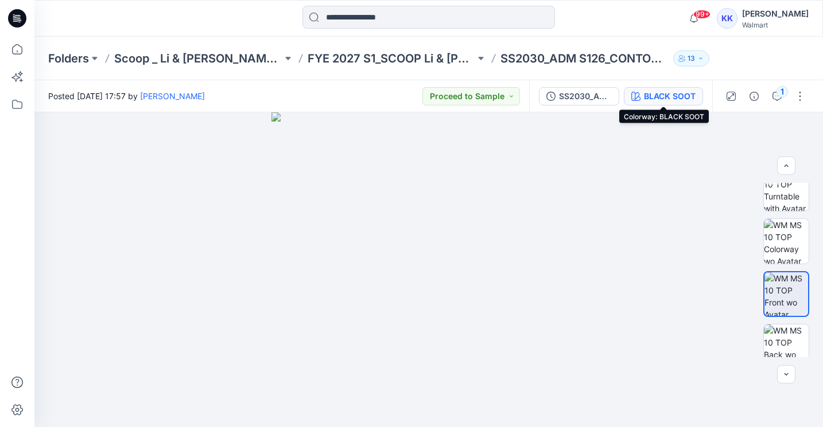
click at [657, 95] on div "BLACK SOOT" at bounding box center [670, 96] width 52 height 13
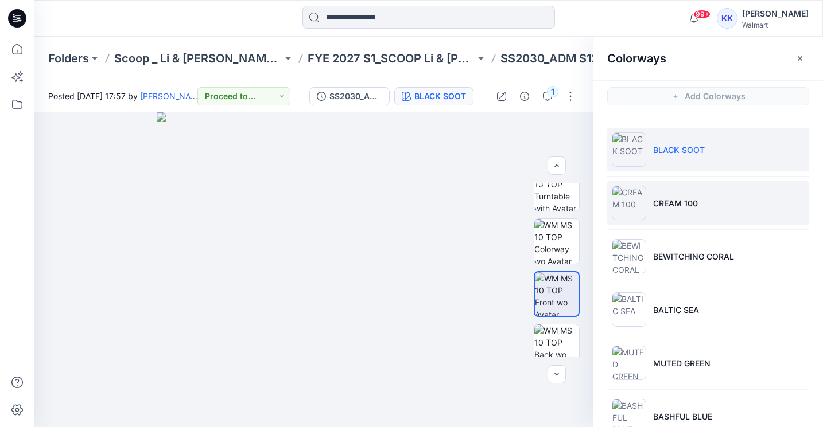
click at [676, 193] on li "CREAM 100" at bounding box center [708, 203] width 202 height 44
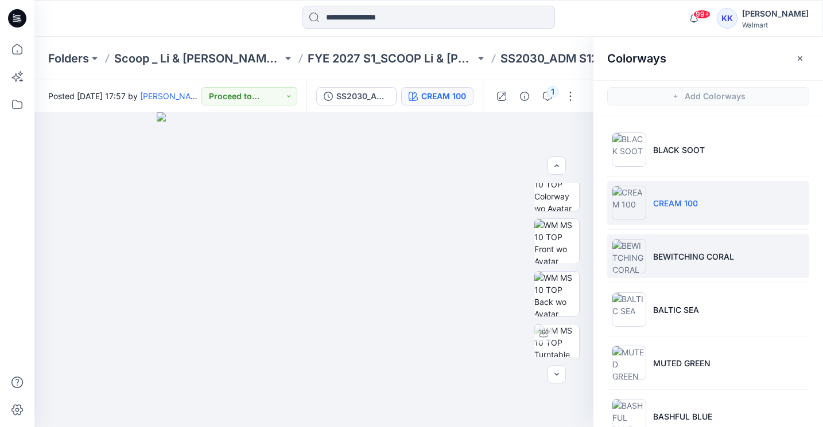
click at [673, 265] on li "BEWITCHING CORAL" at bounding box center [708, 257] width 202 height 44
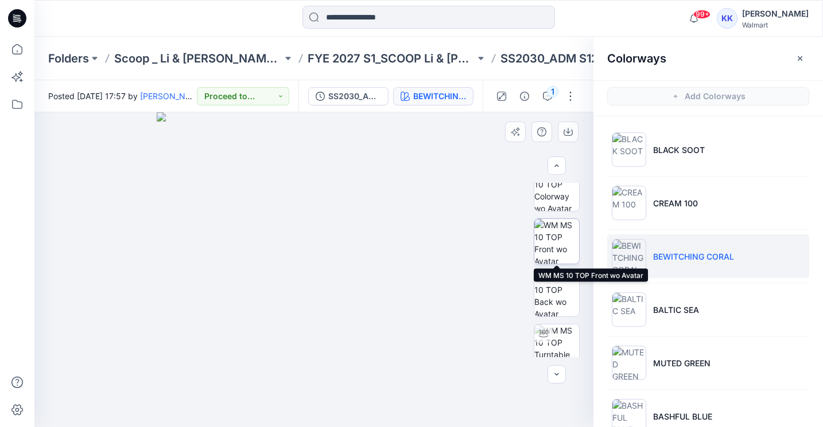
click at [558, 229] on img at bounding box center [556, 241] width 45 height 45
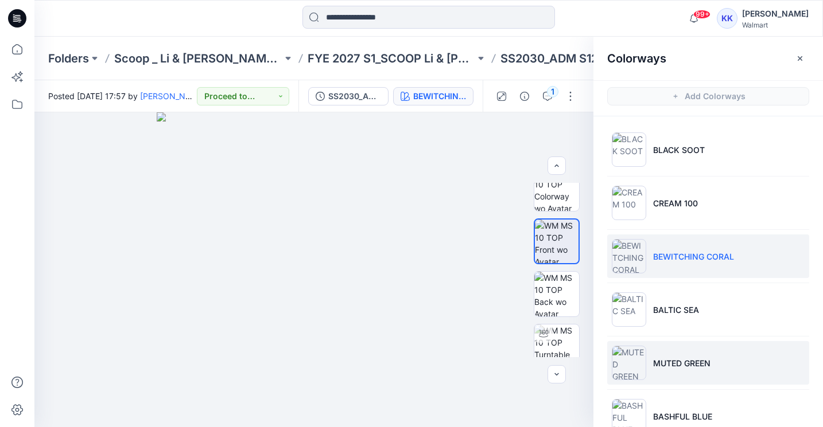
click at [656, 383] on li "MUTED GREEN" at bounding box center [708, 363] width 202 height 44
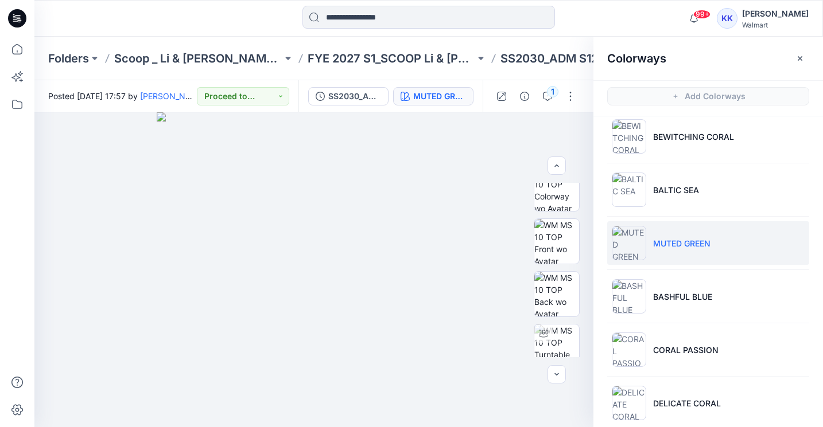
scroll to position [133, 0]
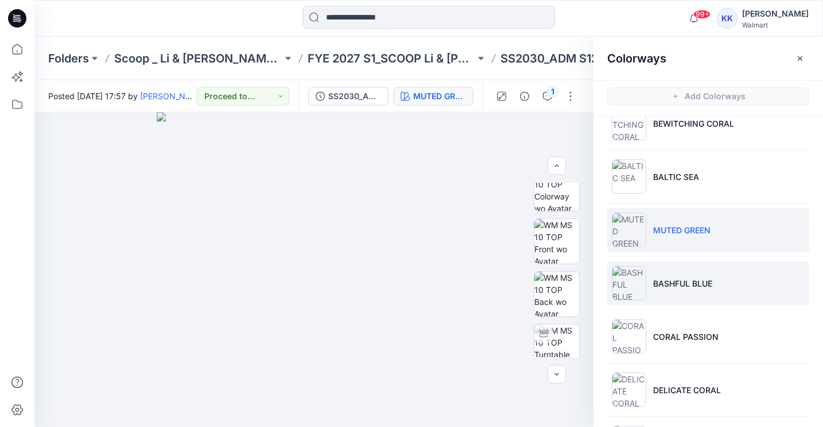
click at [676, 287] on p "BASHFUL BLUE" at bounding box center [682, 284] width 59 height 12
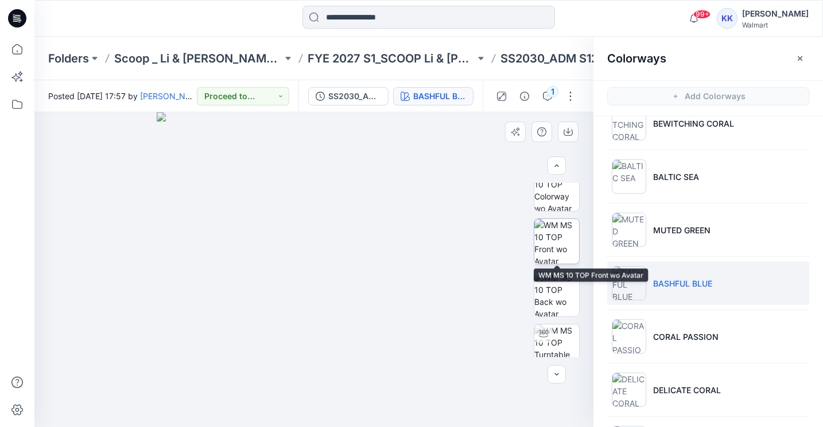
click at [555, 233] on img at bounding box center [556, 241] width 45 height 45
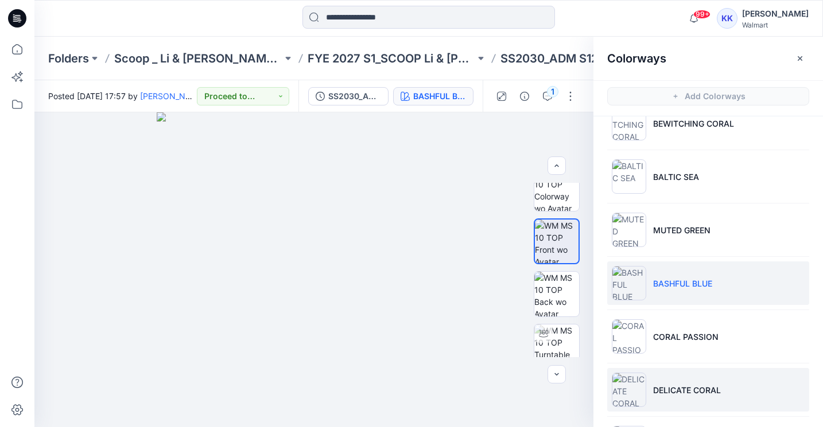
click at [669, 376] on li "DELICATE CORAL" at bounding box center [708, 390] width 202 height 44
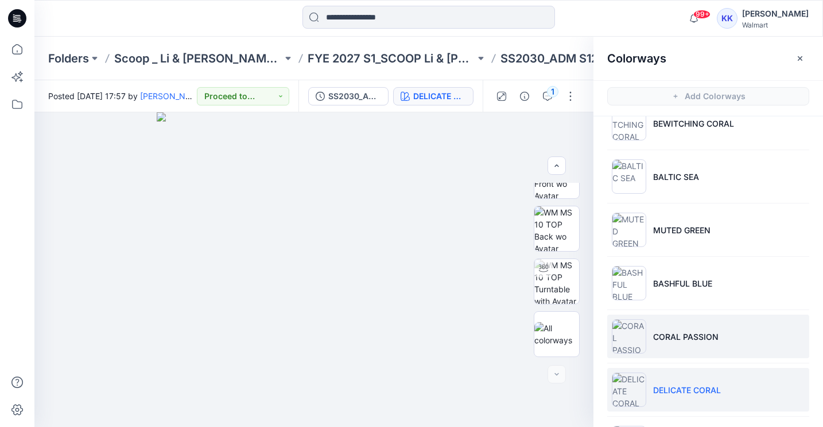
click at [673, 337] on p "CORAL PASSION" at bounding box center [685, 337] width 65 height 12
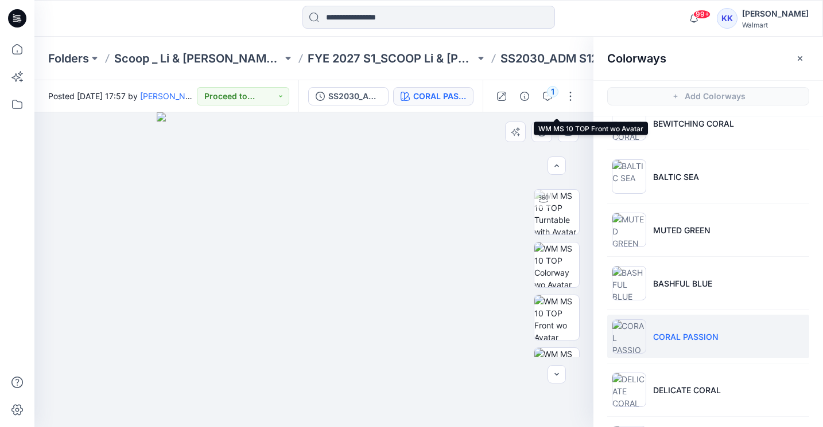
scroll to position [177, 0]
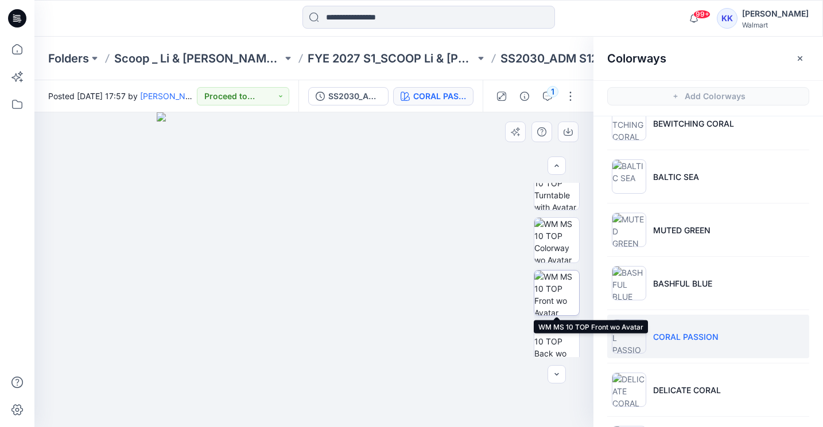
click at [555, 290] on img at bounding box center [556, 293] width 45 height 45
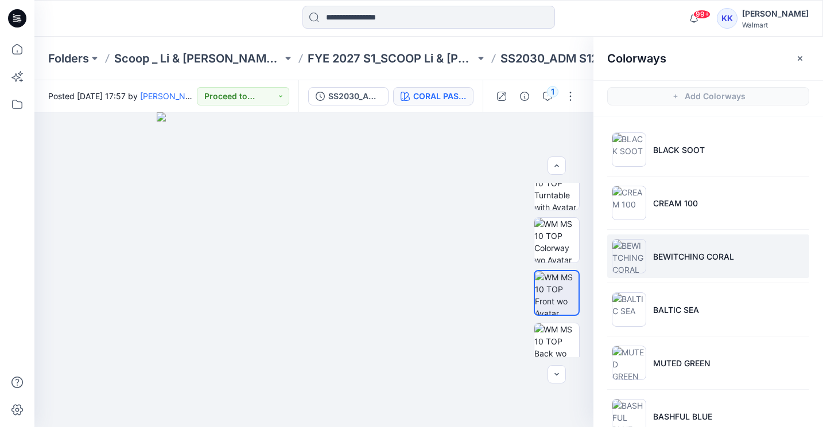
scroll to position [0, 0]
click at [675, 252] on p "BEWITCHING CORAL" at bounding box center [693, 257] width 81 height 12
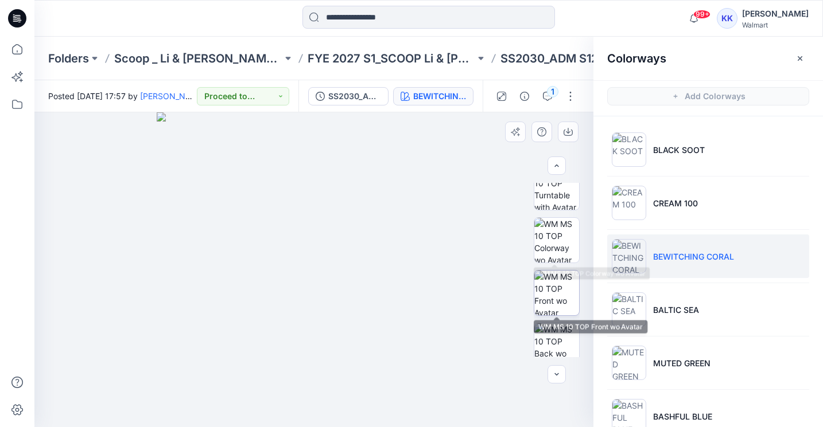
click at [564, 290] on img at bounding box center [556, 293] width 45 height 45
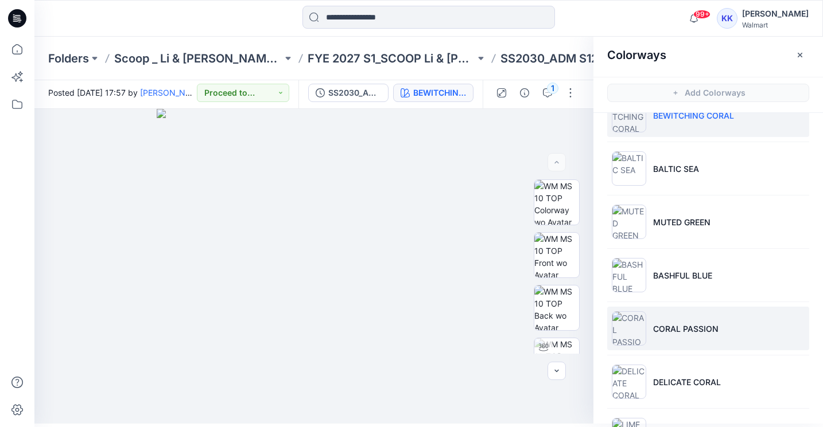
scroll to position [200, 0]
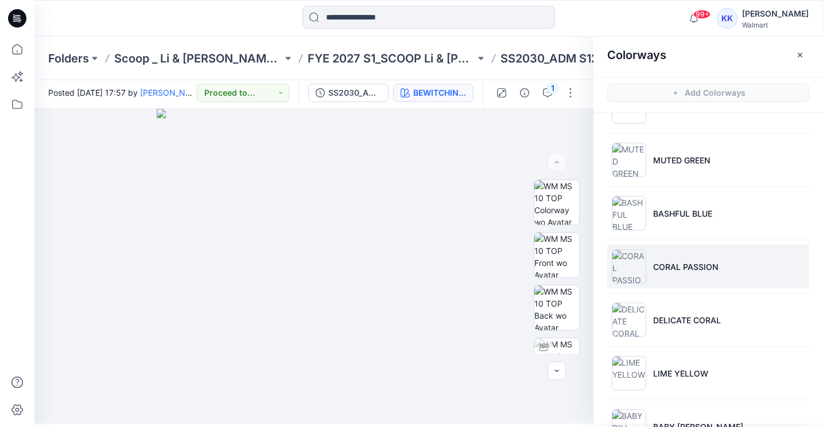
click at [687, 262] on p "CORAL PASSION" at bounding box center [685, 267] width 65 height 12
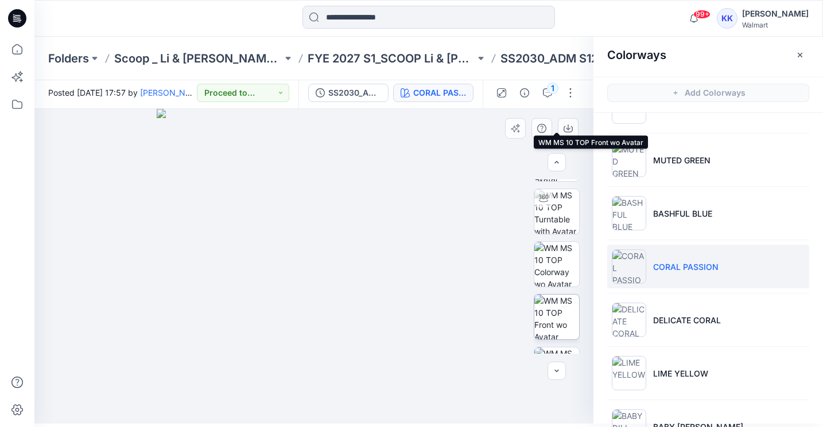
scroll to position [159, 0]
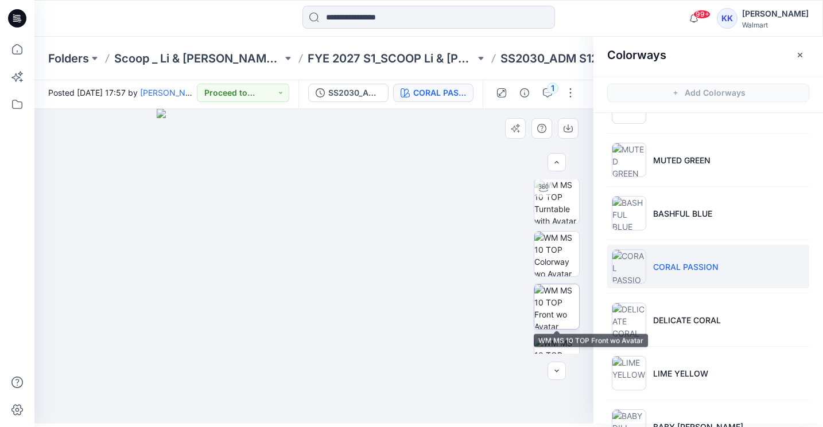
click at [554, 308] on img at bounding box center [556, 307] width 45 height 45
